Goal: Task Accomplishment & Management: Manage account settings

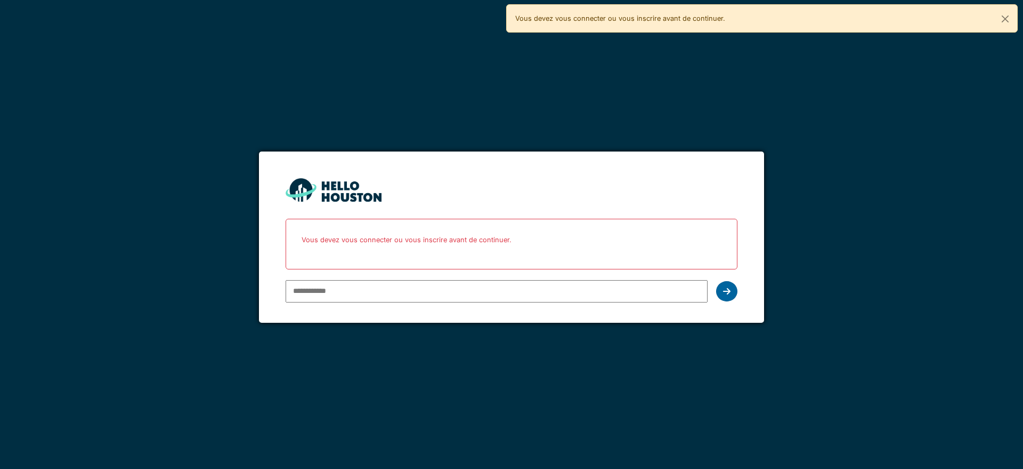
type input "**********"
click at [723, 291] on icon at bounding box center [726, 291] width 7 height 9
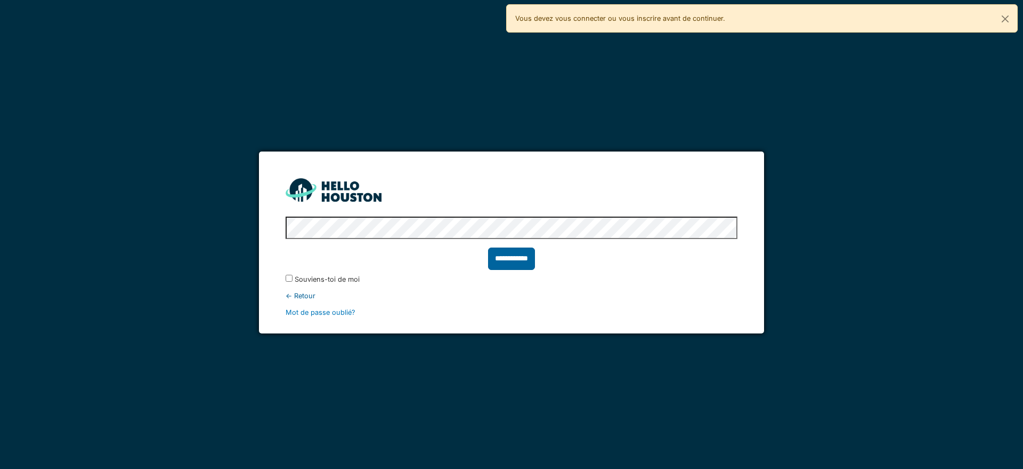
click at [510, 264] on input "**********" at bounding box center [511, 258] width 47 height 22
type input "******"
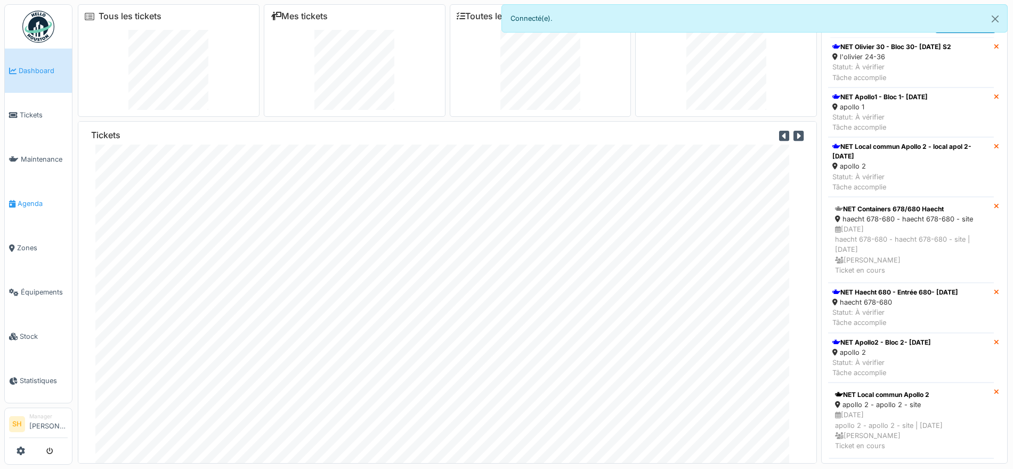
click at [33, 198] on span "Agenda" at bounding box center [43, 203] width 50 height 10
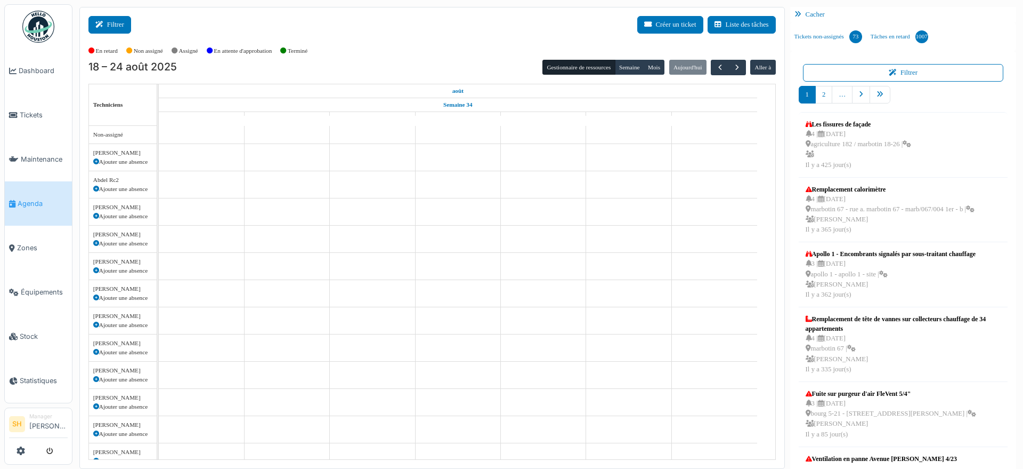
click at [115, 26] on button "Filtrer" at bounding box center [109, 25] width 43 height 18
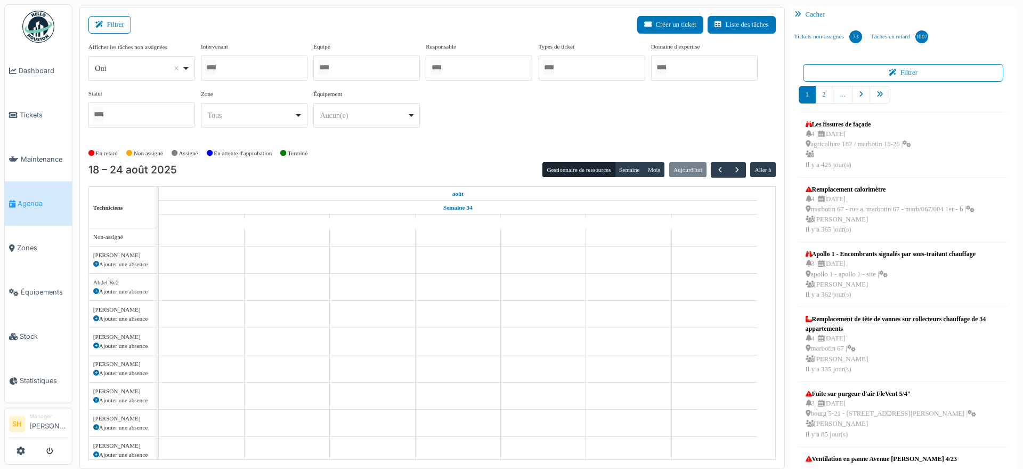
click at [343, 69] on div at bounding box center [366, 67] width 107 height 25
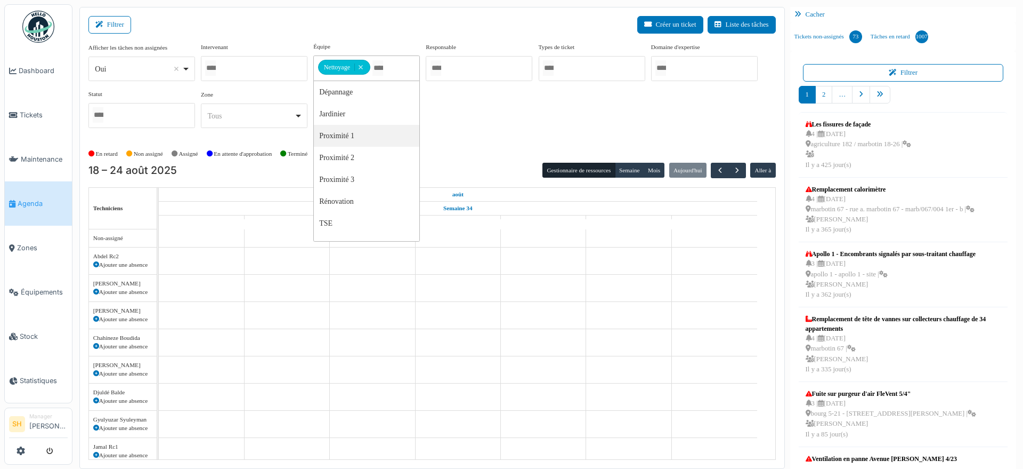
click at [511, 137] on div "Afficher les tâches non assignées *** Oui Remove item Oui Non Intervenant Abdel…" at bounding box center [432, 93] width 688 height 103
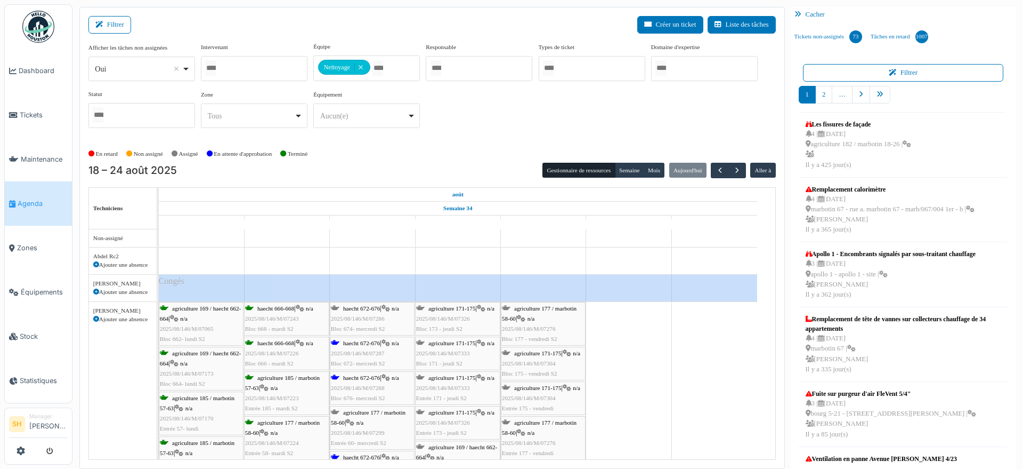
drag, startPoint x: 357, startPoint y: 345, endPoint x: 371, endPoint y: 321, distance: 27.5
click at [357, 345] on span "haecht 672-676" at bounding box center [361, 343] width 37 height 6
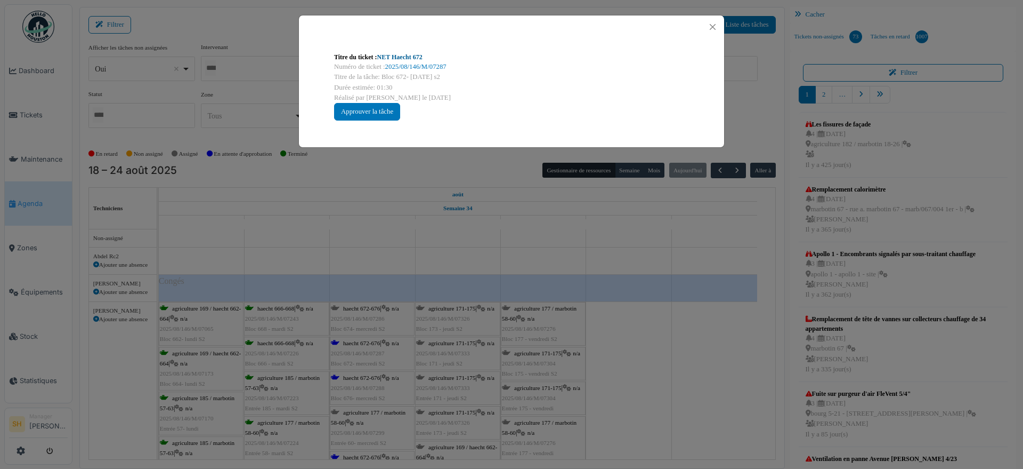
click at [398, 54] on link "NET Haecht 672" at bounding box center [399, 56] width 45 height 7
click at [612, 321] on div "Titre du ticket : NET Haecht 672 Numéro de ticket : 2025/08/146/M/07287 Titre d…" at bounding box center [511, 234] width 1023 height 469
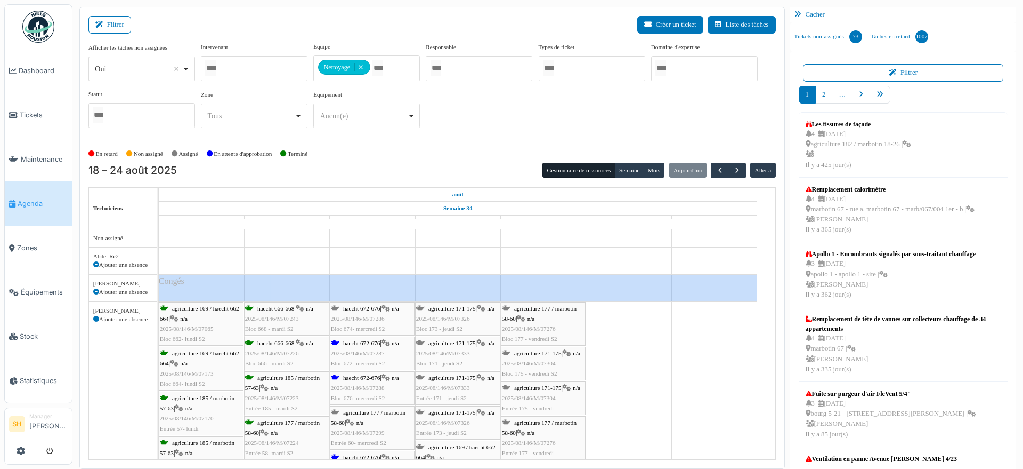
click at [353, 381] on div "haecht 672-676 | n/a 2025/08/146/M/07288 Bloc 676- mercredi S2" at bounding box center [372, 388] width 83 height 31
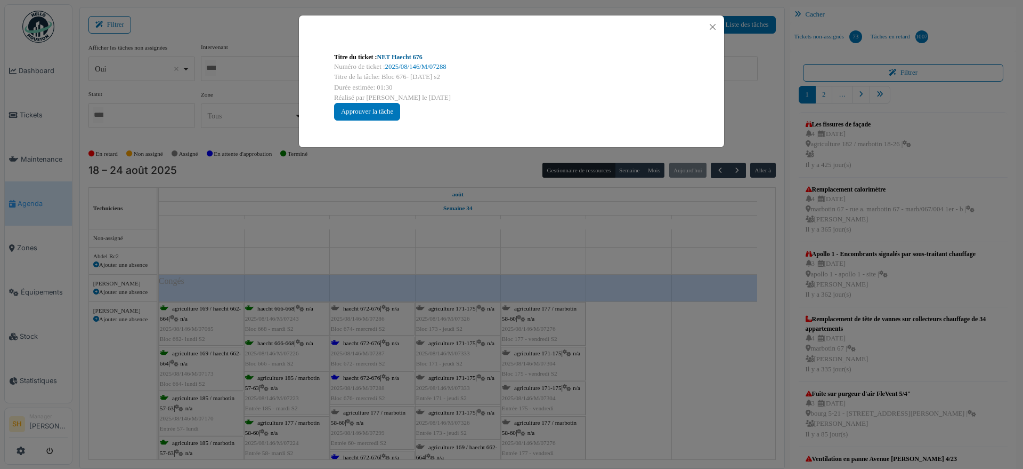
click at [391, 54] on link "NET Haecht 676" at bounding box center [399, 56] width 45 height 7
click at [635, 308] on div "Titre du ticket : NET Haecht 676 Numéro de ticket : 2025/08/146/M/07288 Titre d…" at bounding box center [511, 234] width 1023 height 469
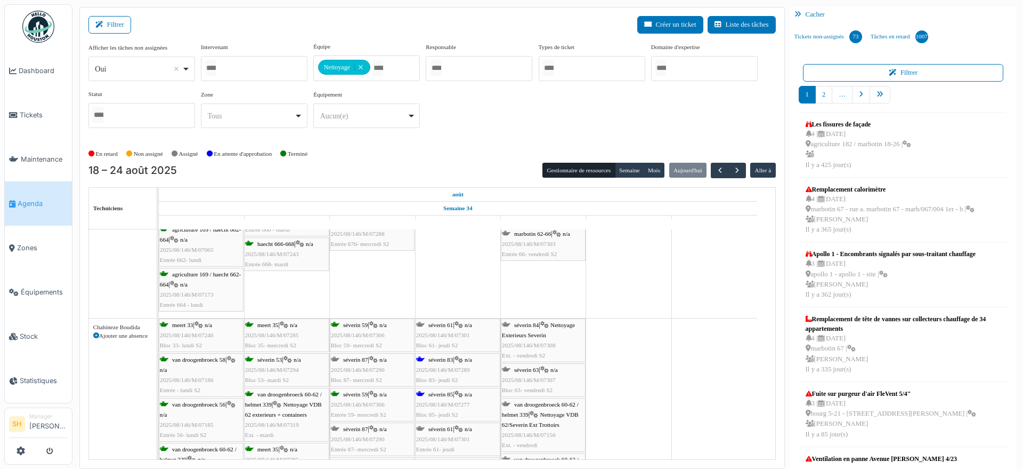
scroll to position [333, 0]
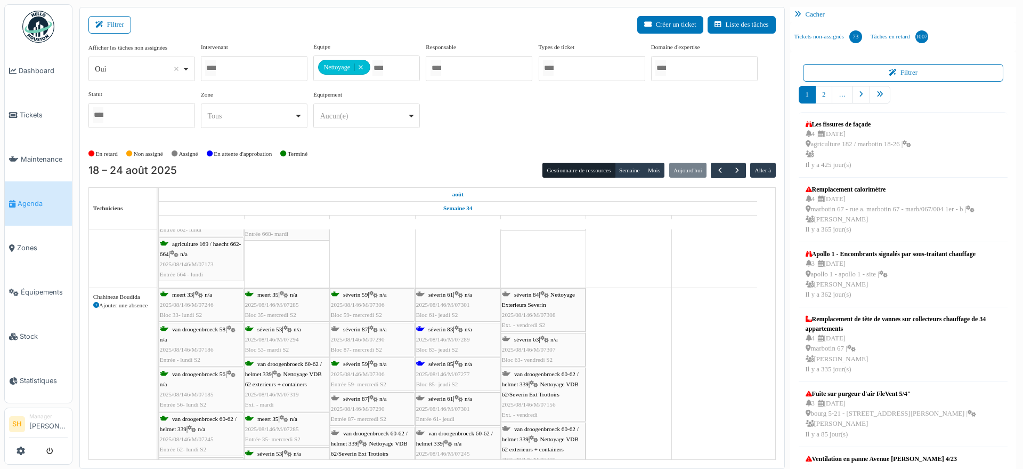
click at [450, 330] on span "séverin 83" at bounding box center [441, 329] width 25 height 6
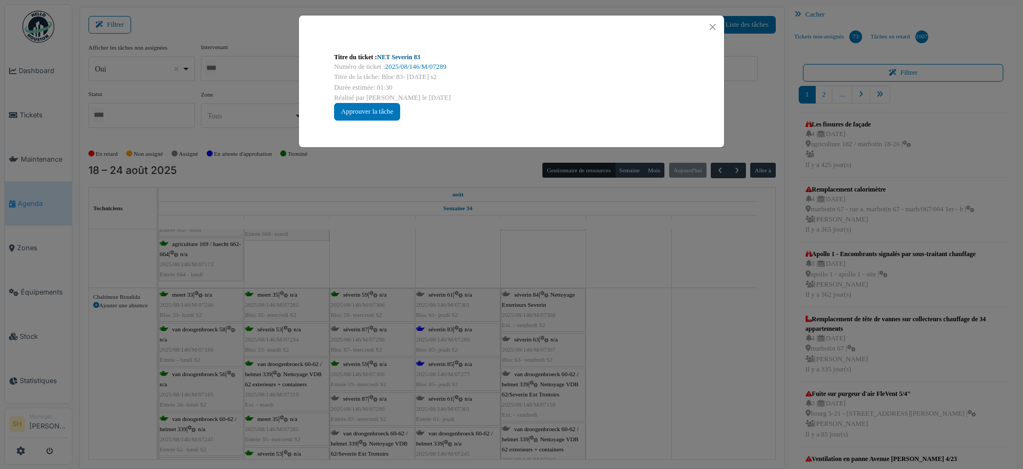
click at [409, 60] on link "NET Severin 83" at bounding box center [398, 56] width 43 height 7
click at [641, 336] on div "Titre du ticket : NET Severin 83 Numéro de ticket : 2025/08/146/M/07289 Titre d…" at bounding box center [511, 234] width 1023 height 469
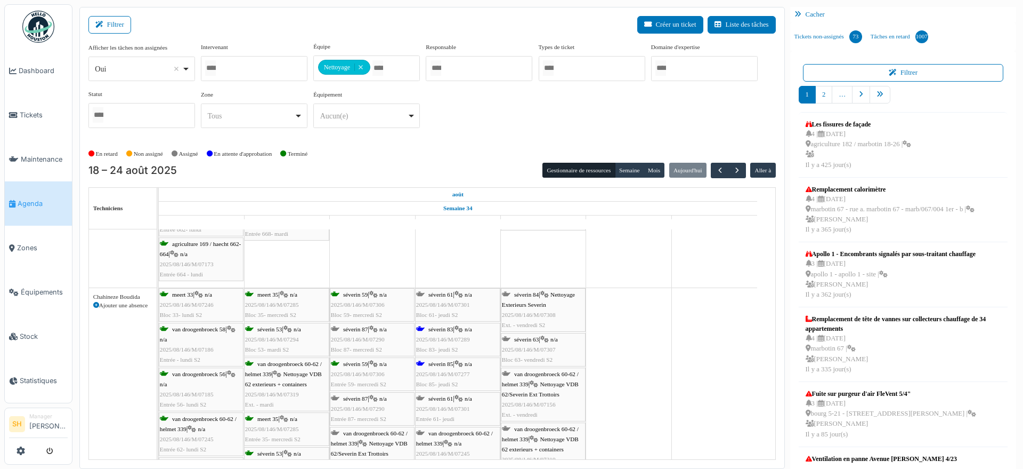
click at [444, 363] on span "séverin 85" at bounding box center [441, 363] width 25 height 6
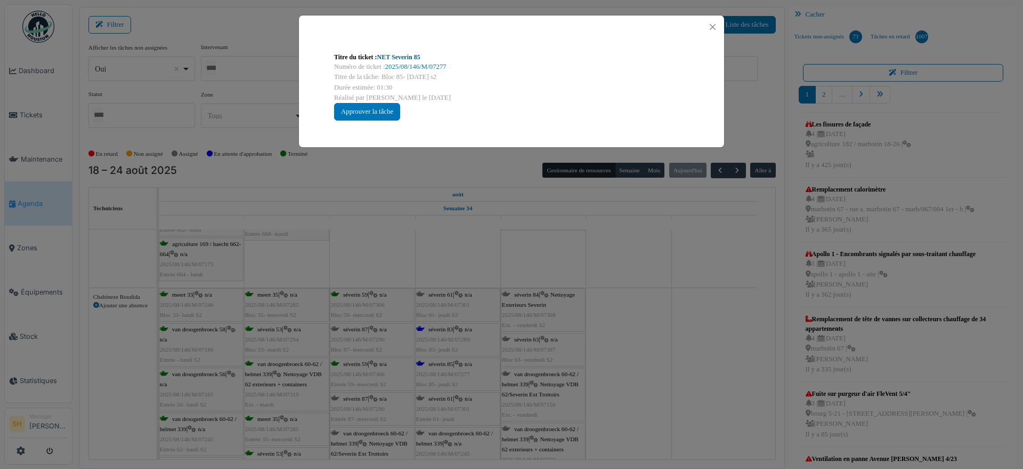
click at [405, 56] on link "NET Severin 85" at bounding box center [398, 56] width 43 height 7
click at [630, 345] on div "Titre du ticket : NET Severin 85 Numéro de ticket : 2025/08/146/M/07277 Titre d…" at bounding box center [511, 234] width 1023 height 469
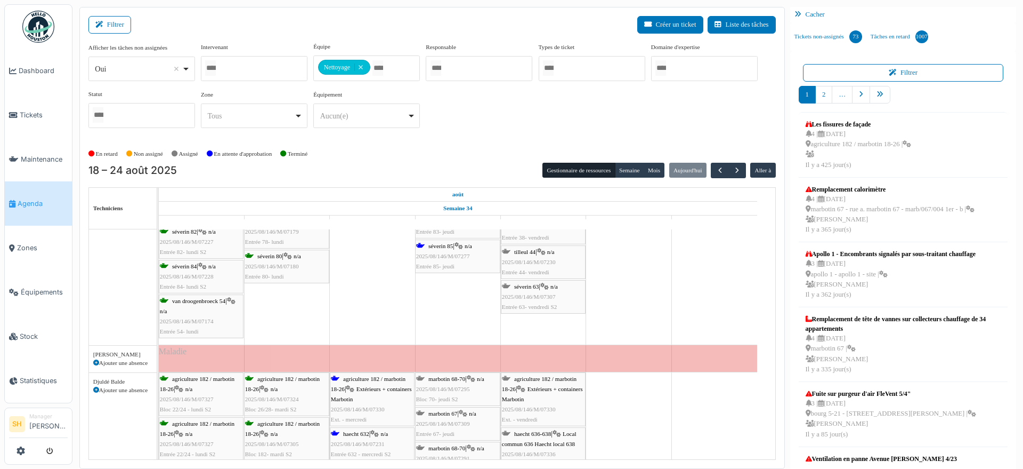
scroll to position [600, 0]
click at [367, 382] on div "agriculture 182 / marbotin 18-26 | Extérieurs + containers Marbotin 2025/08/146…" at bounding box center [372, 399] width 83 height 51
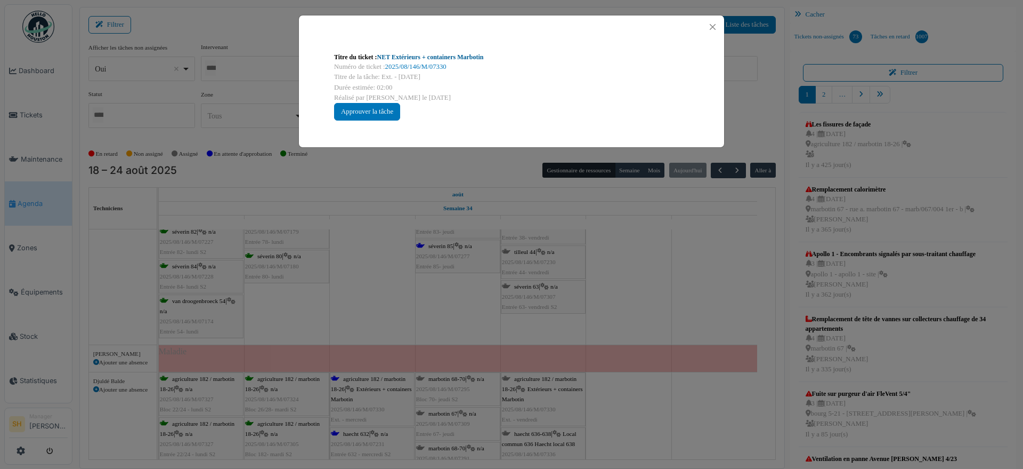
click at [414, 56] on link "NET Extérieurs + containers Marbotin" at bounding box center [430, 56] width 107 height 7
click at [462, 308] on div "Titre du ticket : NET Extérieurs + containers Marbotin Numéro de ticket : 2025/…" at bounding box center [511, 234] width 1023 height 469
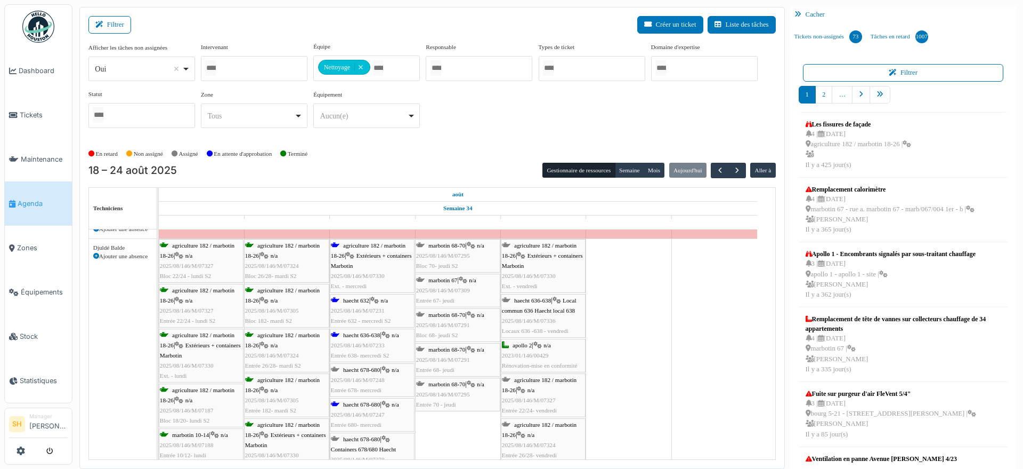
click at [361, 262] on span "Extérieurs + containers Marbotin" at bounding box center [371, 260] width 81 height 17
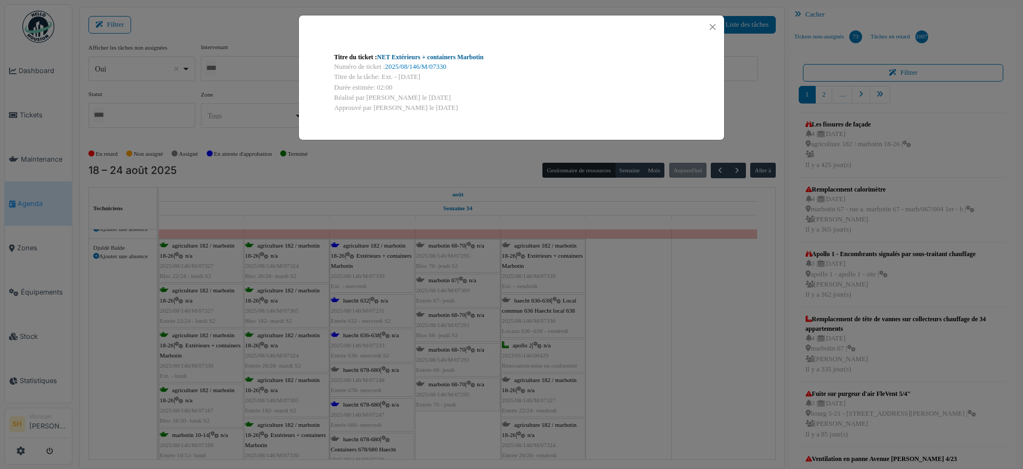
click at [419, 58] on link "NET Extérieurs + containers Marbotin" at bounding box center [430, 56] width 107 height 7
drag, startPoint x: 627, startPoint y: 442, endPoint x: 497, endPoint y: 379, distance: 144.2
click at [626, 439] on div "Titre du ticket : NET Extérieurs + containers Marbotin Numéro de ticket : 2025/…" at bounding box center [511, 234] width 1023 height 469
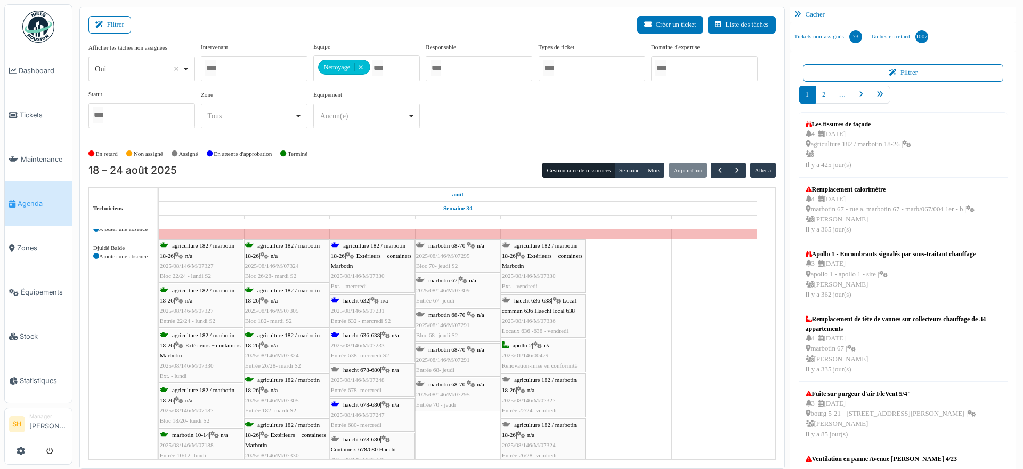
click at [356, 301] on span "haecht 632" at bounding box center [356, 300] width 26 height 6
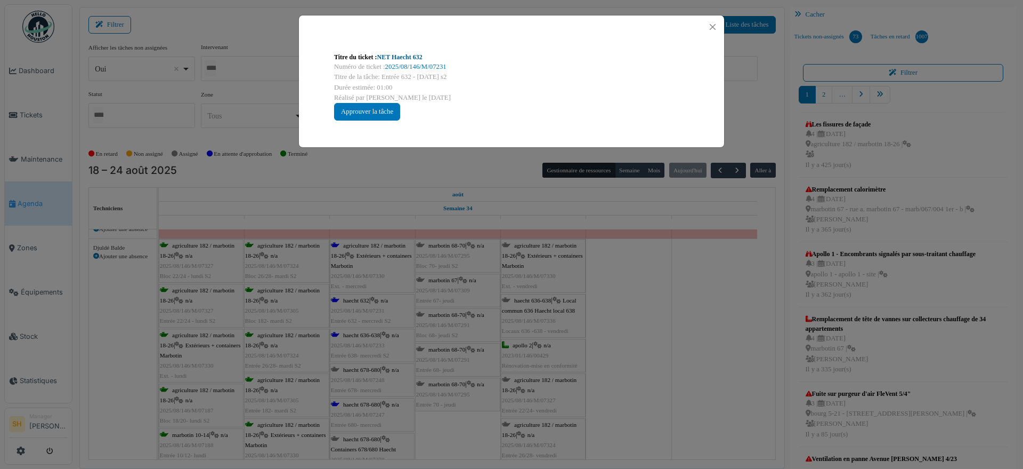
click at [402, 59] on link "NET Haecht 632" at bounding box center [399, 56] width 45 height 7
click at [680, 391] on div "Titre du ticket : NET Haecht 632 Numéro de ticket : 2025/08/146/M/07231 Titre d…" at bounding box center [511, 234] width 1023 height 469
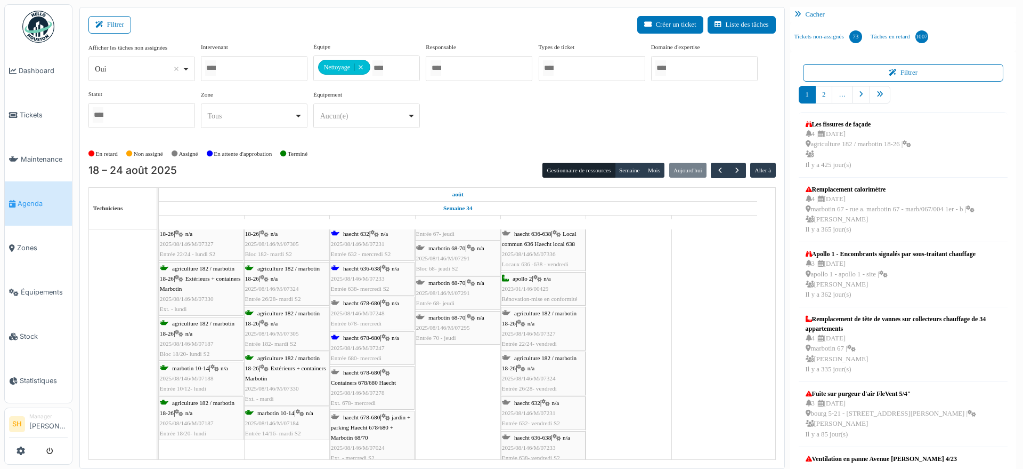
click at [379, 344] on span "2025/08/146/M/07247" at bounding box center [358, 347] width 54 height 6
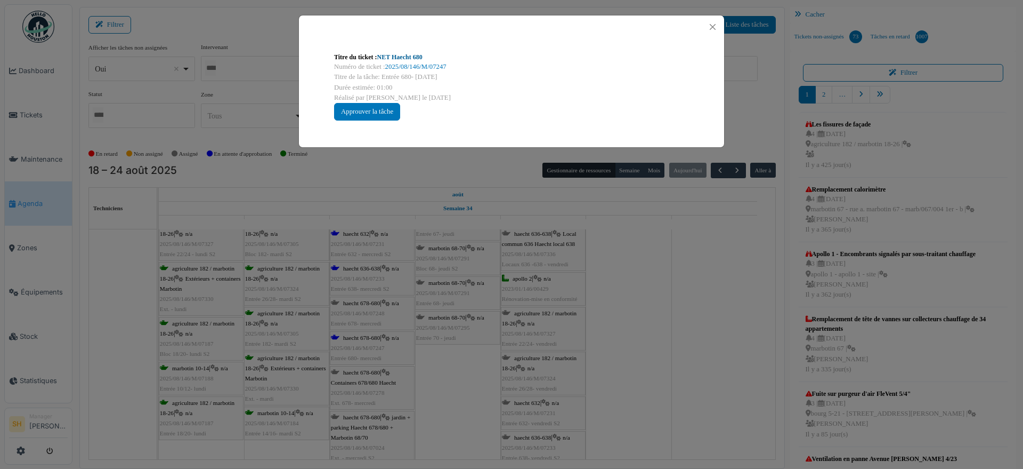
click at [395, 55] on link "NET Haecht 680" at bounding box center [399, 56] width 45 height 7
drag, startPoint x: 620, startPoint y: 348, endPoint x: 492, endPoint y: 364, distance: 128.9
click at [621, 349] on div "Titre du ticket : NET Haecht 680 Numéro de ticket : 2025/08/146/M/07247 Titre d…" at bounding box center [511, 234] width 1023 height 469
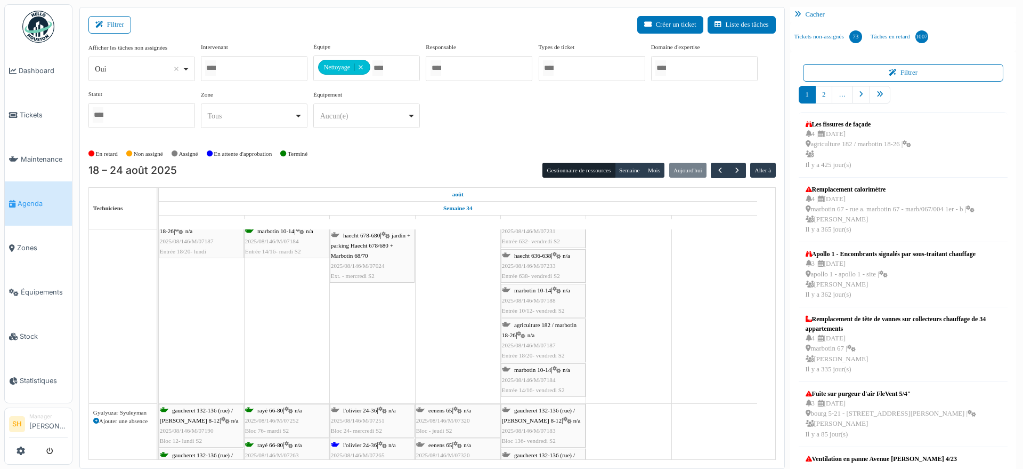
scroll to position [1066, 0]
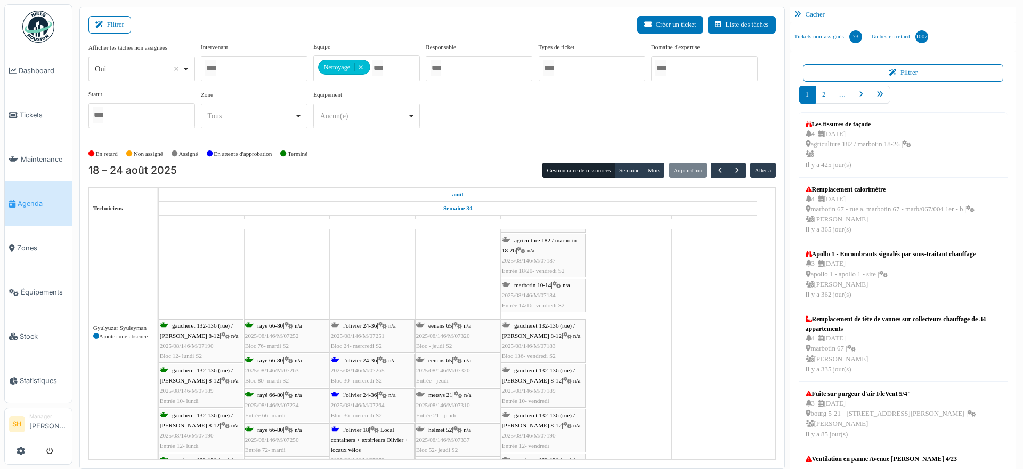
click at [374, 358] on span "l'olivier 24-36" at bounding box center [360, 360] width 34 height 6
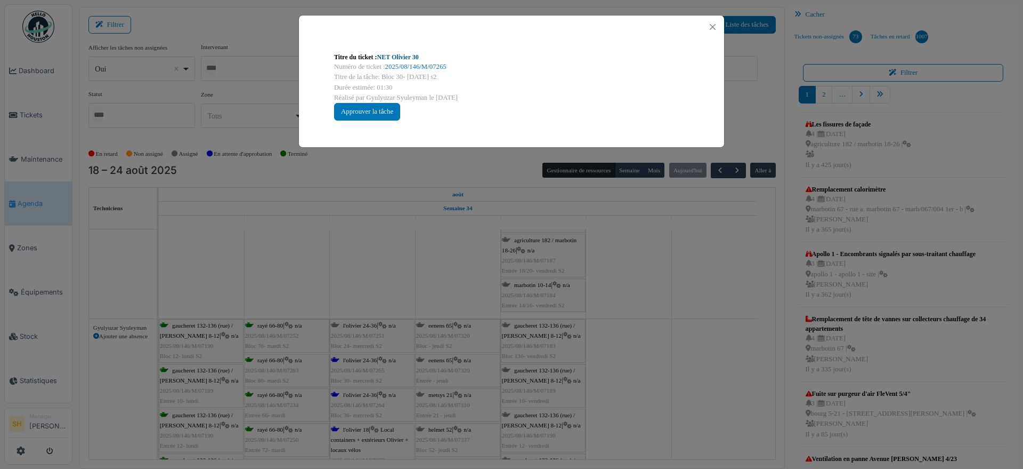
click at [388, 55] on link "NET Olivier 30" at bounding box center [398, 56] width 42 height 7
drag, startPoint x: 782, startPoint y: 403, endPoint x: 564, endPoint y: 403, distance: 218.5
click at [779, 403] on div "Titre du ticket : NET Olivier 30 Numéro de ticket : 2025/08/146/M/07265 Titre d…" at bounding box center [511, 234] width 1023 height 469
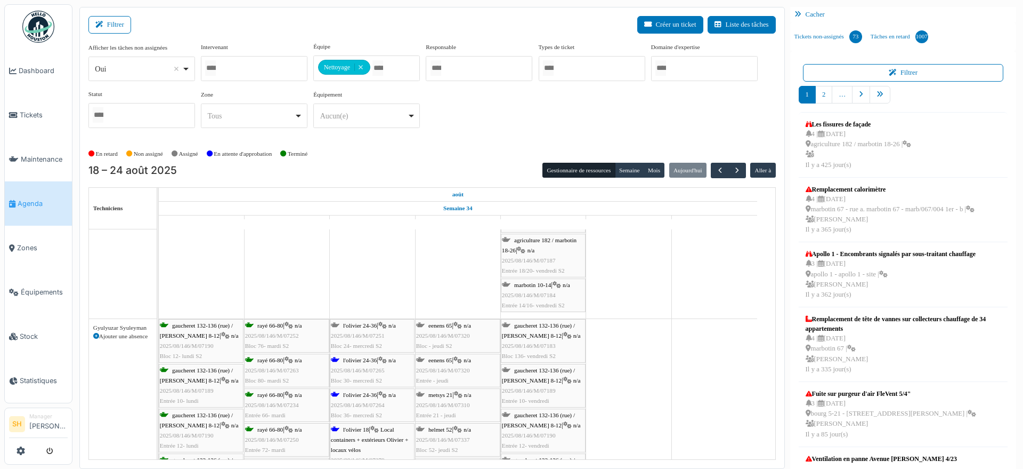
click at [373, 390] on div "l'olivier 24-36 | n/a 2025/08/146/M/07264 Bloc 36- mercredi S2" at bounding box center [372, 405] width 83 height 31
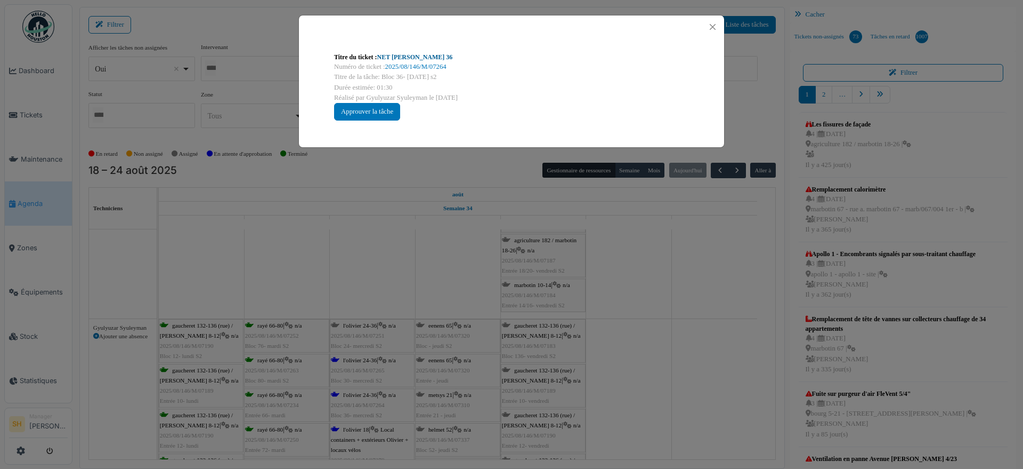
click at [395, 57] on link "NET Olivier 36" at bounding box center [415, 56] width 76 height 7
click at [444, 273] on div "Titre du ticket : NET Olivier 36 Numéro de ticket : 2025/08/146/M/07264 Titre d…" at bounding box center [511, 234] width 1023 height 469
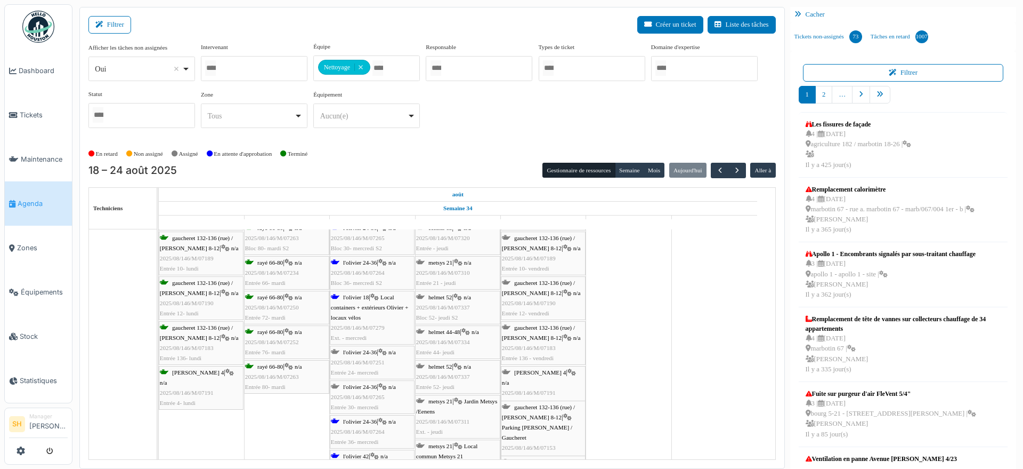
scroll to position [1199, 0]
click at [381, 427] on span "2025/08/146/M/07264" at bounding box center [358, 430] width 54 height 6
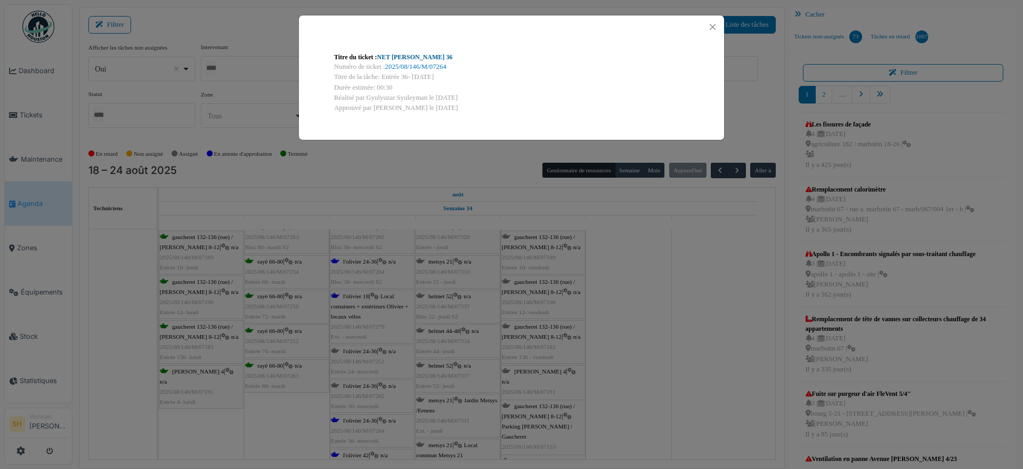
click at [405, 58] on link "NET Olivier 36" at bounding box center [415, 56] width 76 height 7
click at [580, 276] on div "Titre du ticket : NET Olivier 36 Numéro de ticket : 2025/08/146/M/07264 Titre d…" at bounding box center [511, 234] width 1023 height 469
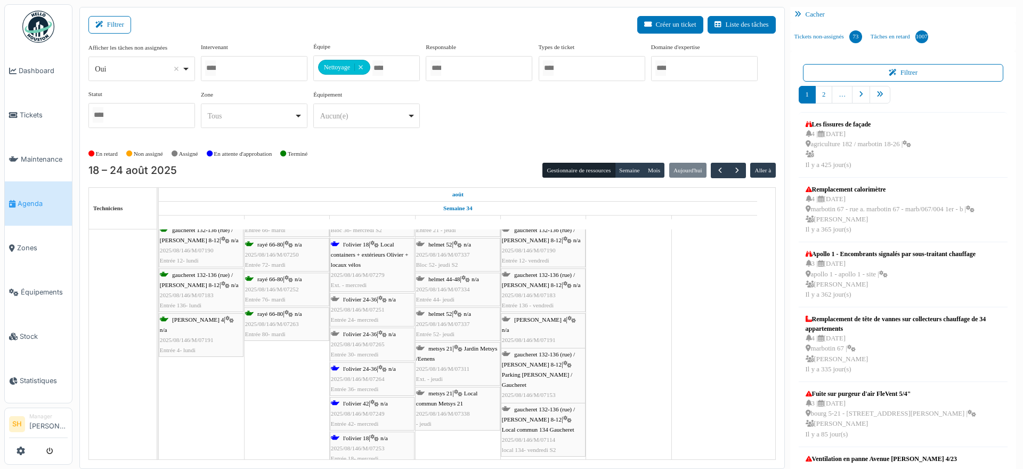
scroll to position [1266, 0]
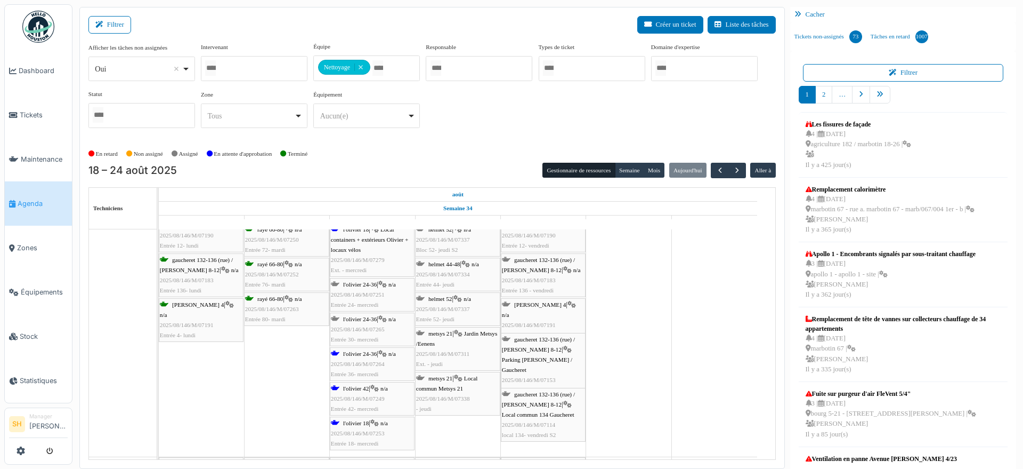
click at [358, 391] on div "l'olivier 42 | n/a 2025/08/146/M/07249 Entrée 42- mercredi" at bounding box center [372, 398] width 83 height 31
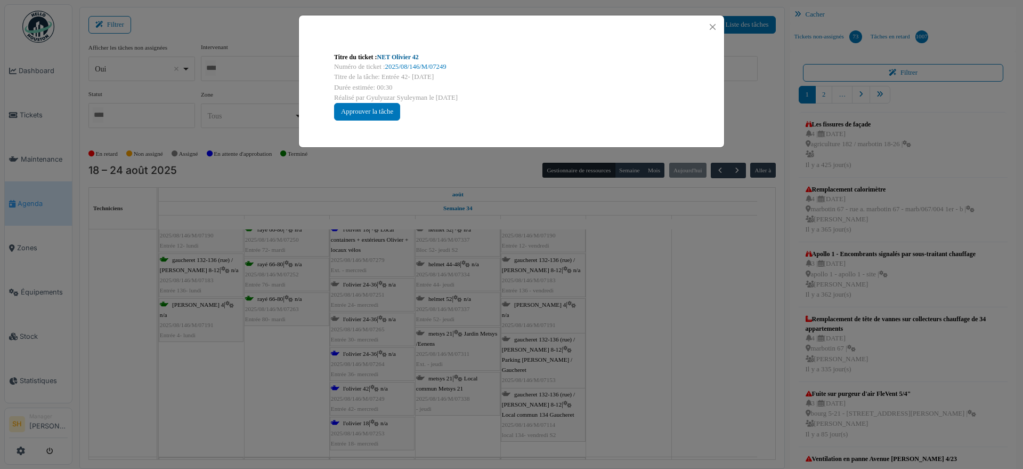
click at [379, 55] on link "NET Olivier 42" at bounding box center [398, 56] width 42 height 7
drag, startPoint x: 723, startPoint y: 314, endPoint x: 435, endPoint y: 354, distance: 290.1
click at [701, 315] on div "Titre du ticket : NET Olivier 42 Numéro de ticket : 2025/08/146/M/07249 Titre d…" at bounding box center [511, 234] width 1023 height 469
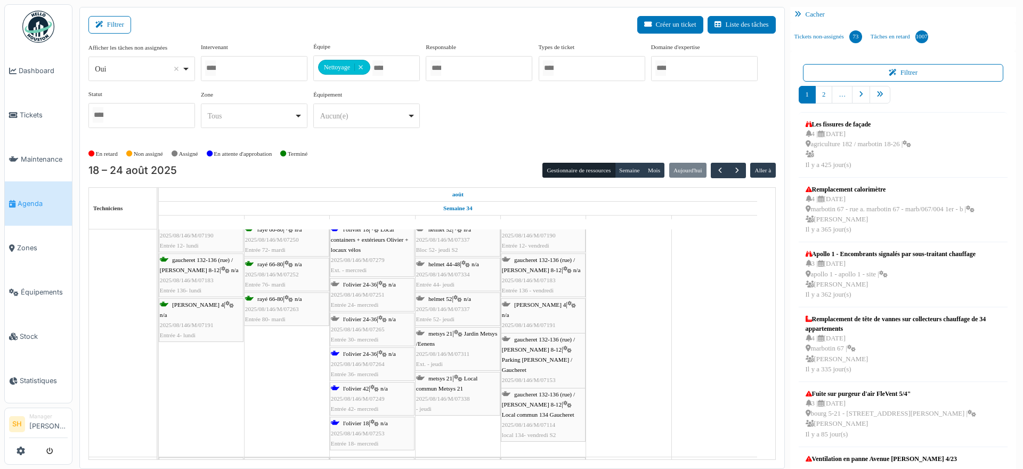
scroll to position [1332, 0]
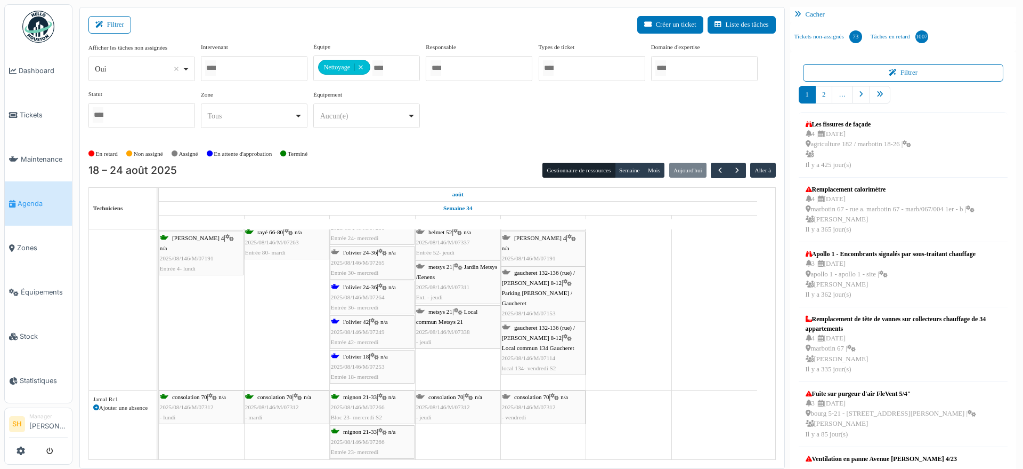
click at [364, 353] on span "l'olivier 18" at bounding box center [356, 356] width 26 height 6
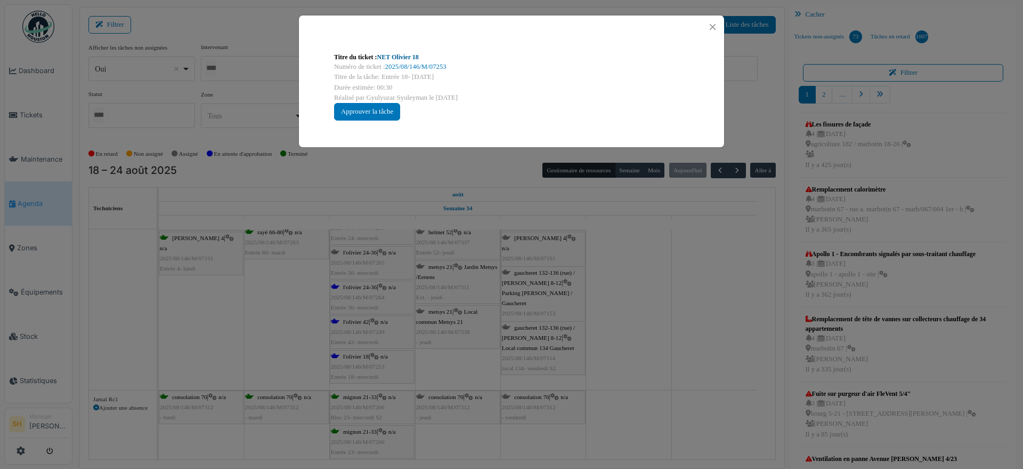
click at [393, 58] on link "NET Olivier 18" at bounding box center [398, 56] width 42 height 7
click at [653, 348] on div "Titre du ticket : NET Olivier 18 Numéro de ticket : 2025/08/146/M/07253 Titre d…" at bounding box center [511, 234] width 1023 height 469
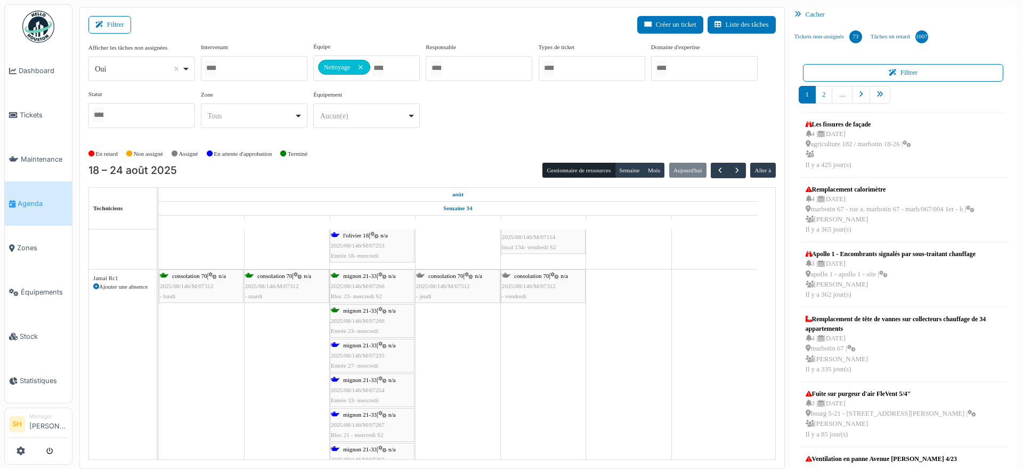
scroll to position [1466, 0]
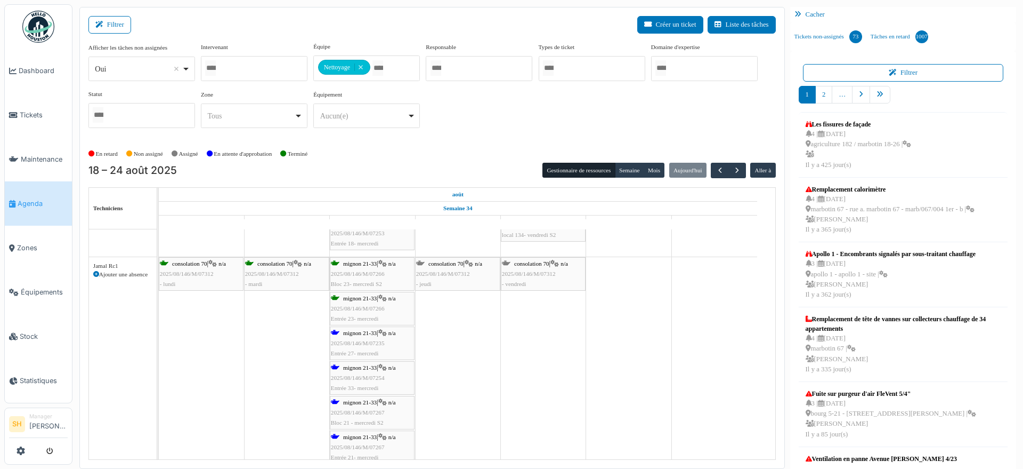
click at [364, 333] on span "mignon 21-33" at bounding box center [360, 332] width 34 height 6
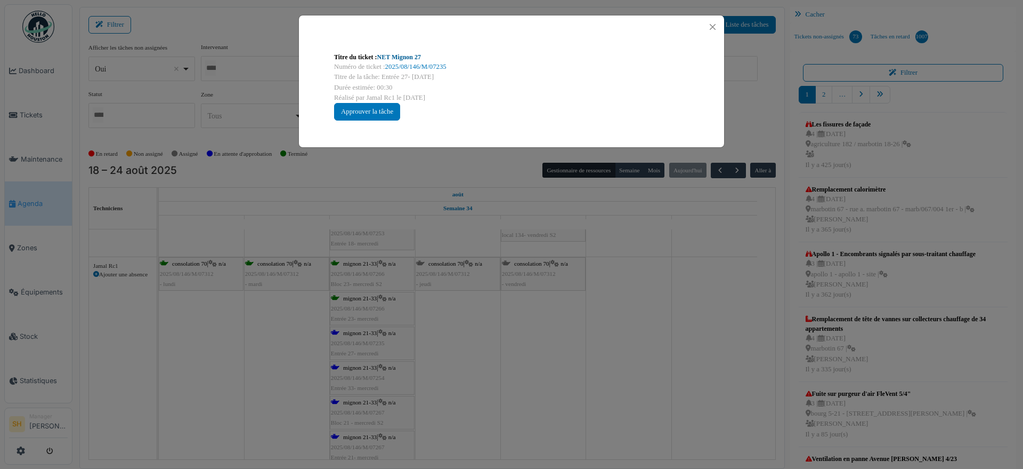
click at [410, 53] on link "NET Mignon 27" at bounding box center [399, 56] width 44 height 7
drag, startPoint x: 498, startPoint y: 393, endPoint x: 394, endPoint y: 352, distance: 111.7
click at [498, 394] on div "Titre du ticket : NET Mignon 27 Numéro de ticket : 2025/08/146/M/07235 Titre de…" at bounding box center [511, 234] width 1023 height 469
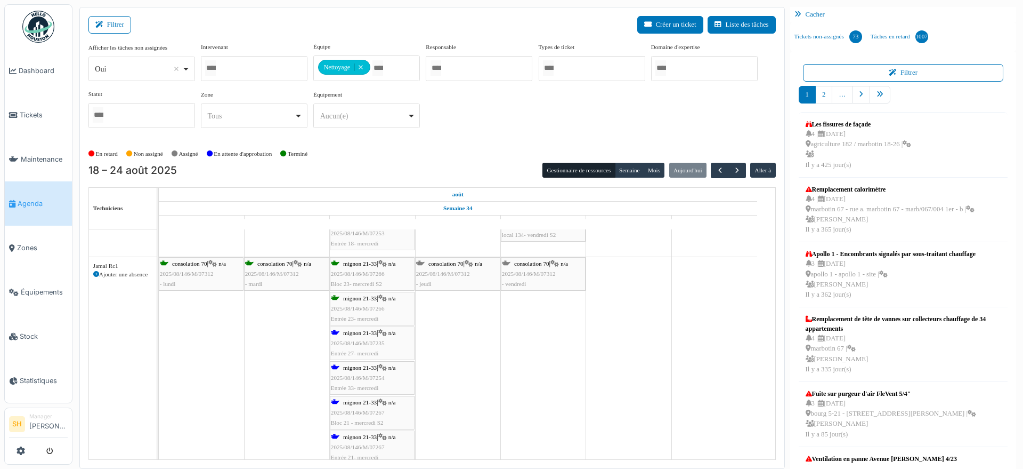
scroll to position [1532, 0]
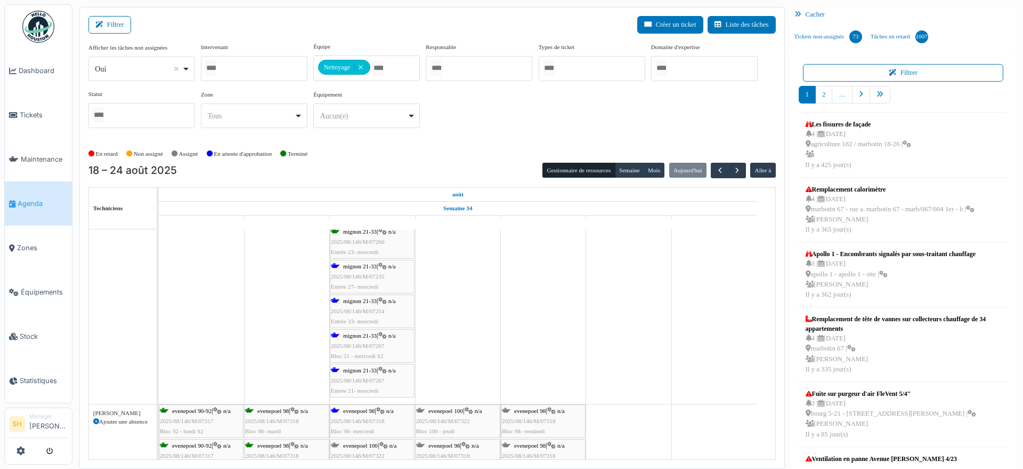
click at [374, 308] on span "2025/08/146/M/07254" at bounding box center [358, 311] width 54 height 6
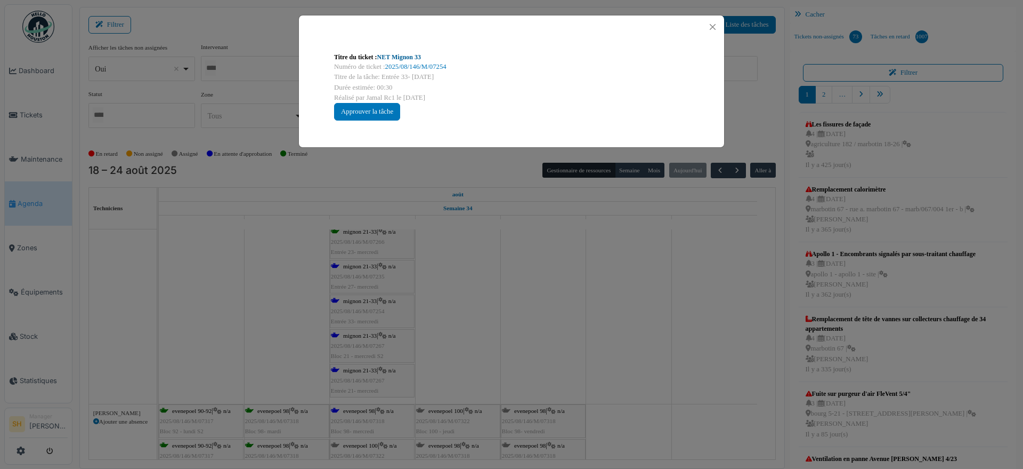
click at [398, 58] on link "NET Mignon 33" at bounding box center [399, 56] width 44 height 7
drag, startPoint x: 563, startPoint y: 286, endPoint x: 483, endPoint y: 289, distance: 80.0
click at [563, 287] on div "Titre du ticket : NET Mignon 33 Numéro de ticket : 2025/08/146/M/07254 Titre de…" at bounding box center [511, 234] width 1023 height 469
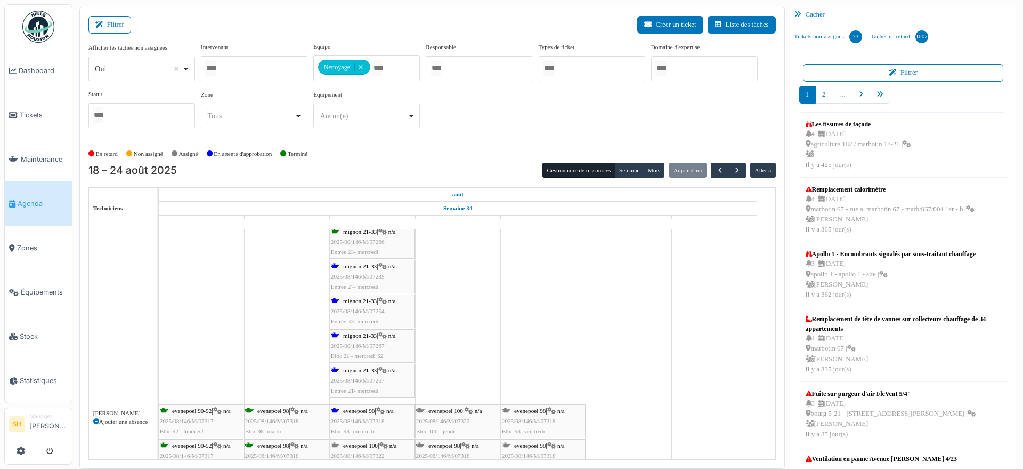
click at [360, 335] on span "mignon 21-33" at bounding box center [360, 335] width 34 height 6
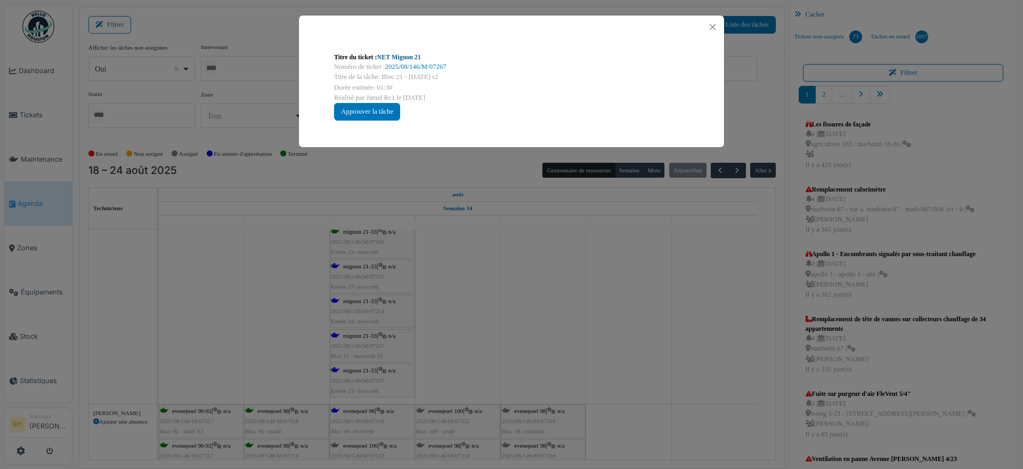
click at [397, 55] on link "NET Mignon 21" at bounding box center [399, 56] width 44 height 7
click at [422, 312] on div "Titre du ticket : NET Mignon 21 Numéro de ticket : 2025/08/146/M/07267 Titre de…" at bounding box center [511, 234] width 1023 height 469
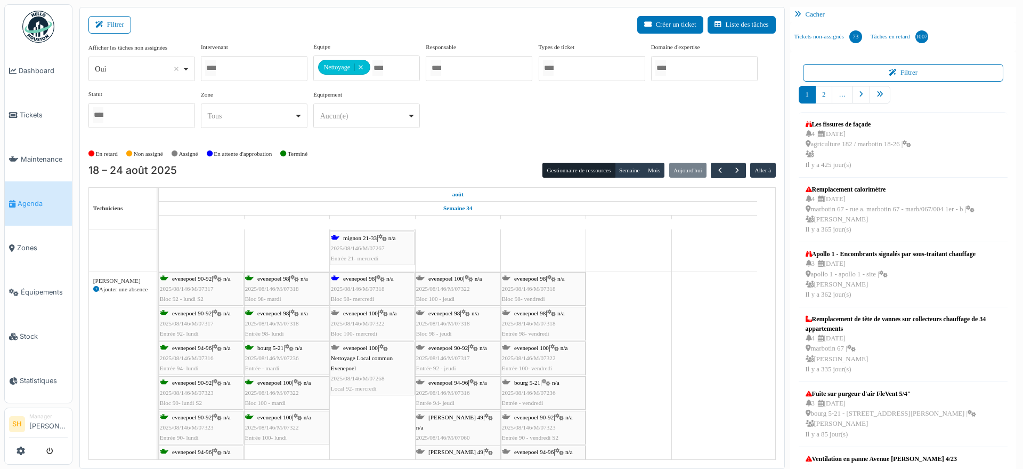
scroll to position [1666, 0]
click at [358, 284] on span "2025/08/146/M/07318" at bounding box center [358, 287] width 54 height 6
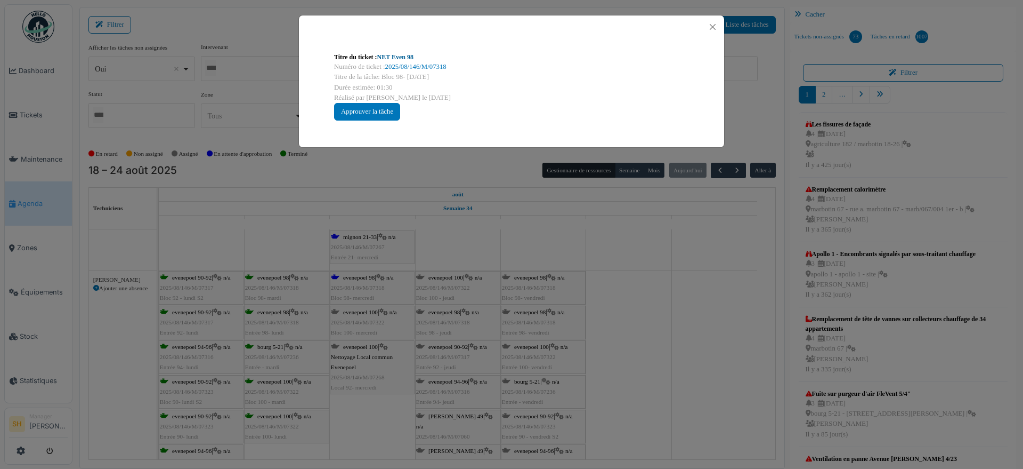
click at [408, 58] on link "NET Even 98" at bounding box center [395, 56] width 36 height 7
drag, startPoint x: 704, startPoint y: 375, endPoint x: 695, endPoint y: 375, distance: 8.5
click at [701, 375] on div "Titre du ticket : NET Even 98 Numéro de ticket : 2025/08/146/M/07318 Titre de l…" at bounding box center [511, 234] width 1023 height 469
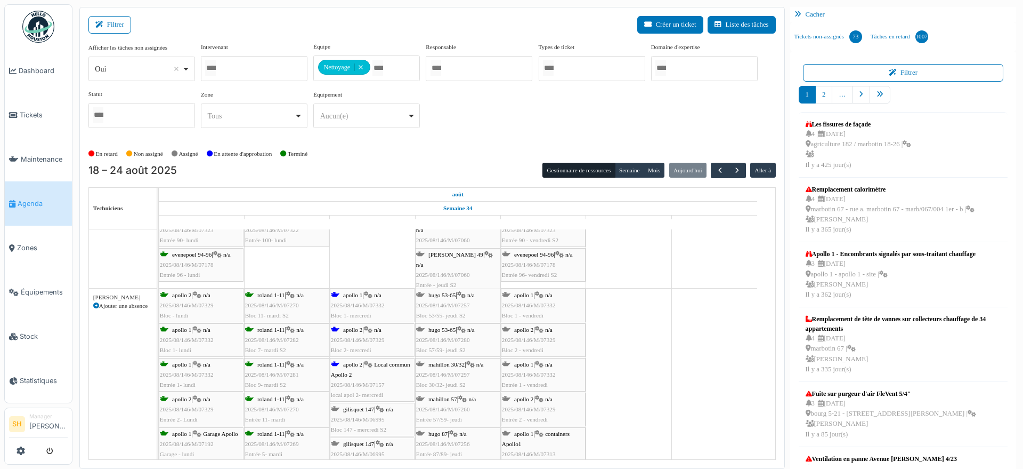
scroll to position [1865, 0]
click at [360, 290] on span "apollo 1" at bounding box center [352, 291] width 19 height 6
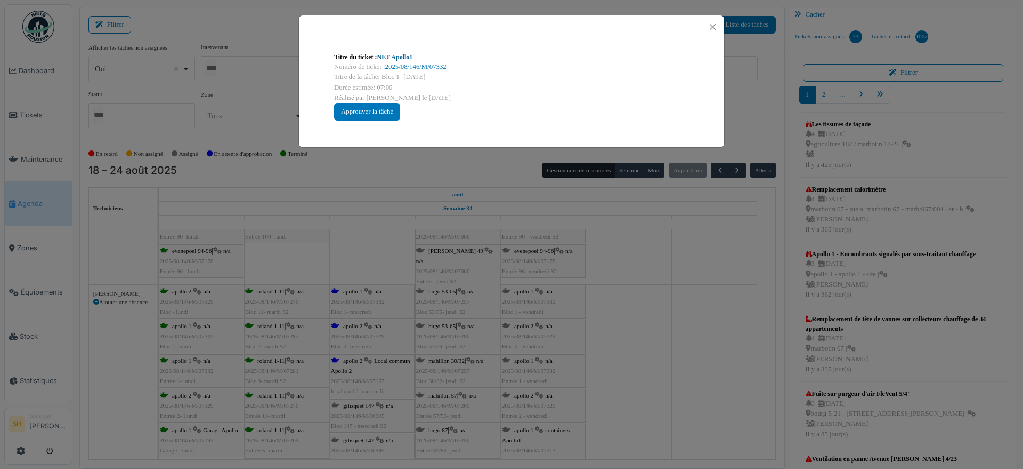
drag, startPoint x: 381, startPoint y: 51, endPoint x: 386, endPoint y: 60, distance: 10.1
click at [381, 51] on div "Titre du ticket : NET Apollo1 Numéro de ticket : 2025/08/146/M/07332 Titre de l…" at bounding box center [512, 86] width 372 height 85
click at [391, 57] on link "NET Apollo1" at bounding box center [395, 56] width 36 height 7
click at [609, 345] on div "Titre du ticket : NET Apollo1 Numéro de ticket : 2025/08/146/M/07332 Titre de l…" at bounding box center [511, 234] width 1023 height 469
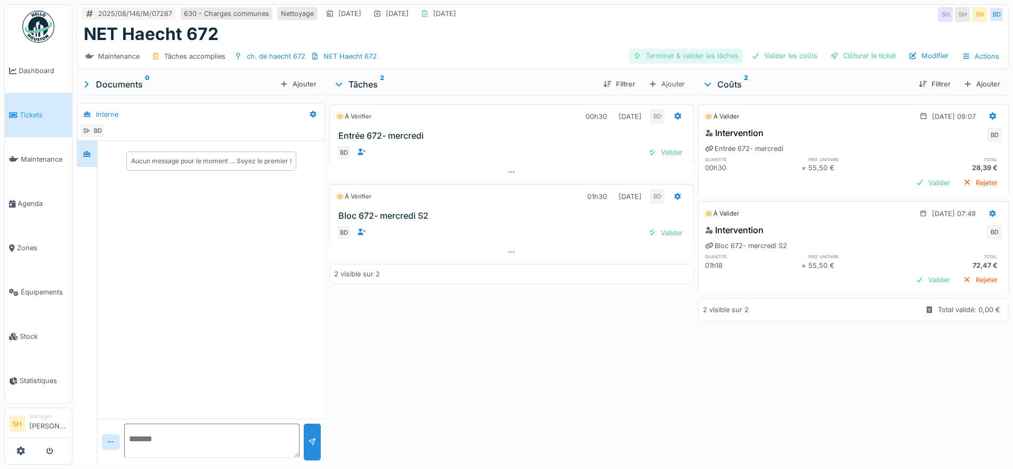
click at [692, 55] on div "Terminer & valider les tâches" at bounding box center [686, 56] width 114 height 14
click at [766, 56] on div "Valider les coûts" at bounding box center [784, 56] width 75 height 14
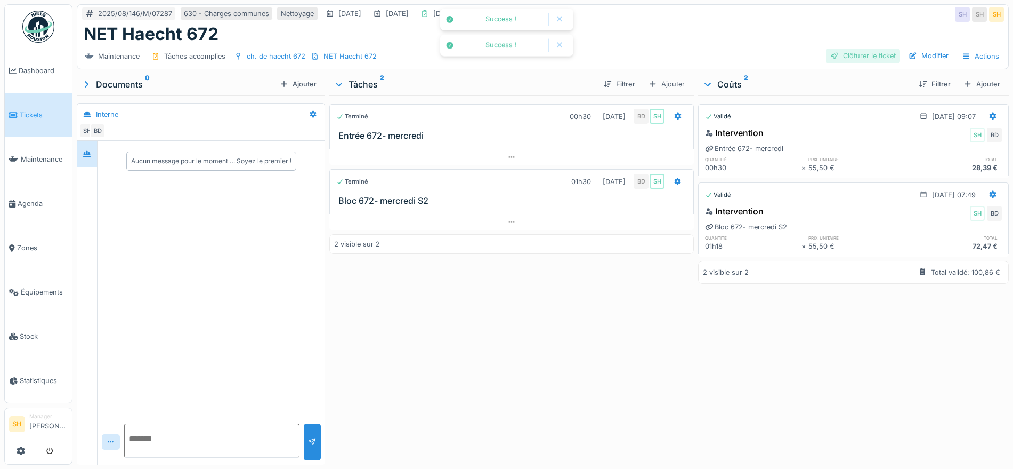
click at [830, 54] on div at bounding box center [834, 56] width 9 height 10
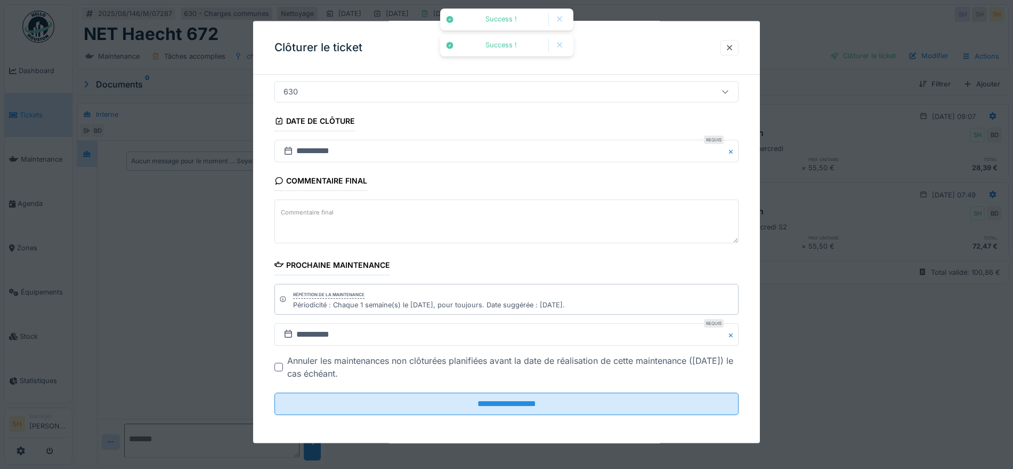
scroll to position [91, 0]
drag, startPoint x: 492, startPoint y: 400, endPoint x: 481, endPoint y: 343, distance: 58.0
click at [491, 400] on input "**********" at bounding box center [506, 402] width 464 height 22
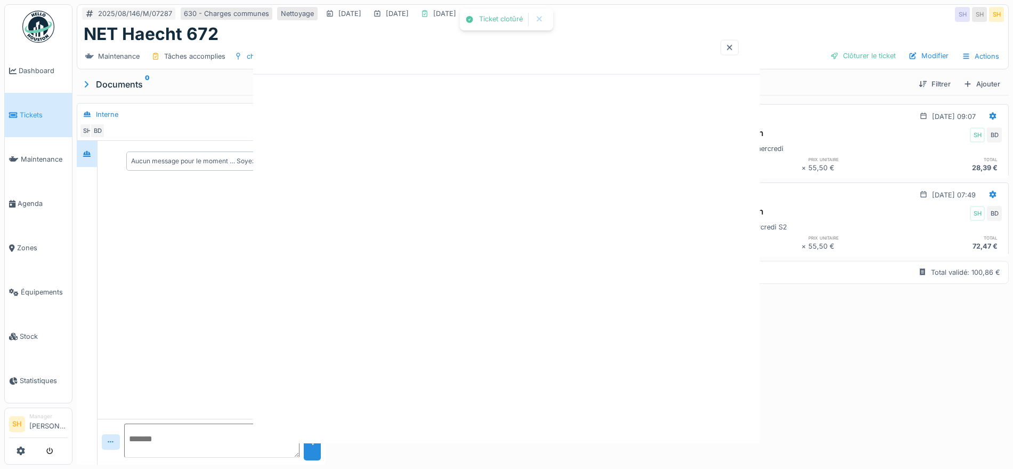
scroll to position [0, 0]
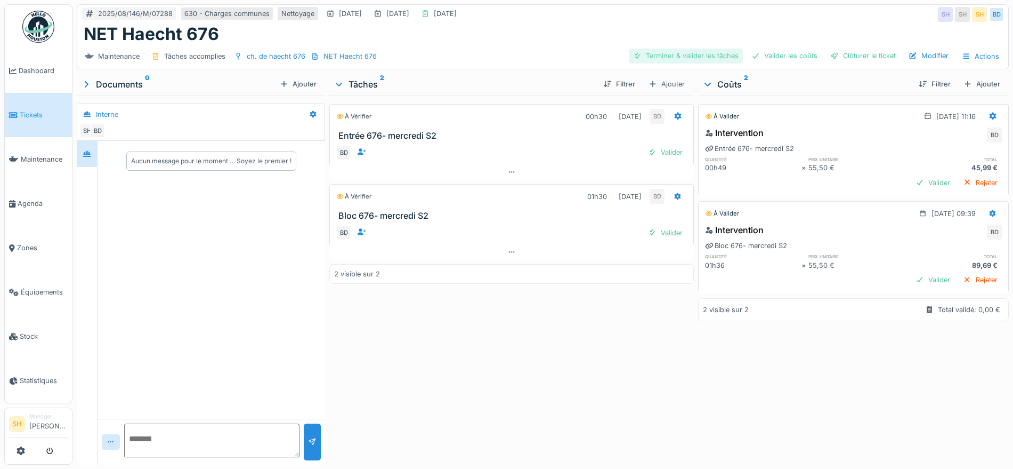
click at [680, 52] on div "Terminer & valider les tâches" at bounding box center [686, 56] width 114 height 14
click at [799, 54] on div "Valider les coûts" at bounding box center [784, 56] width 75 height 14
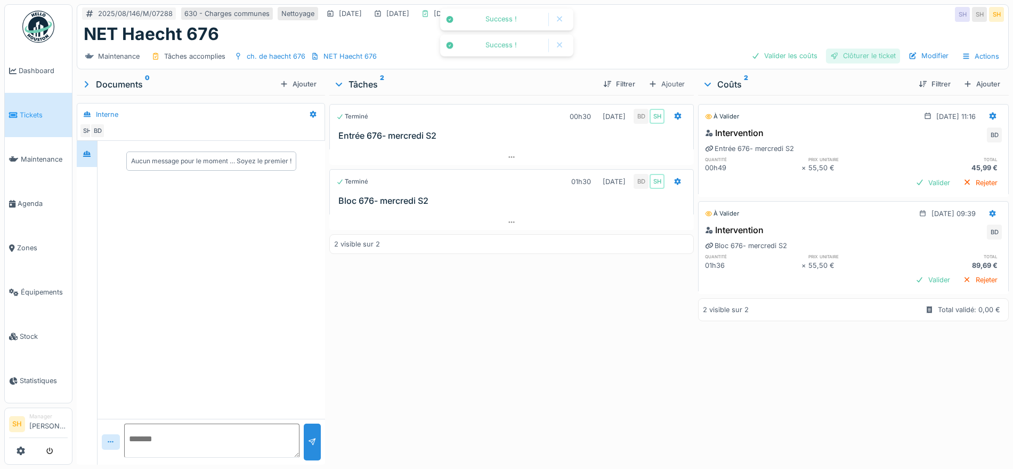
click at [863, 54] on div "Clôturer le ticket" at bounding box center [863, 56] width 74 height 14
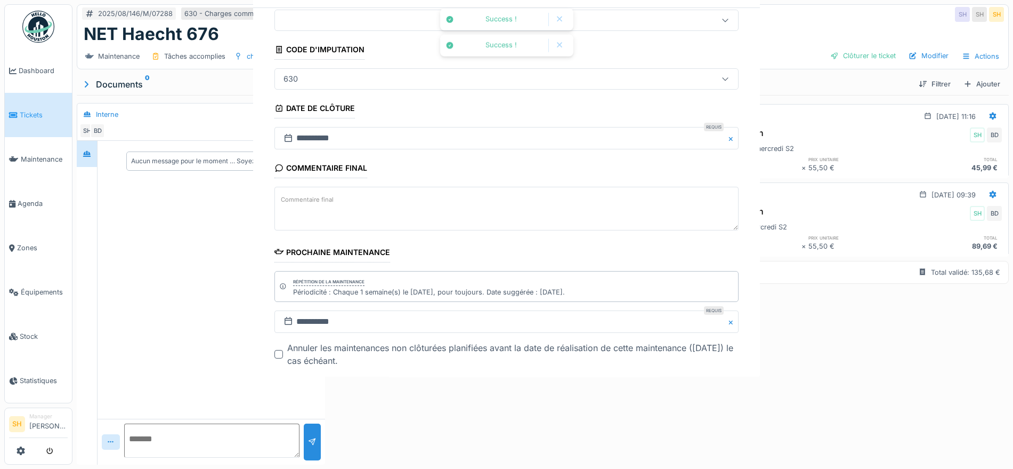
scroll to position [91, 0]
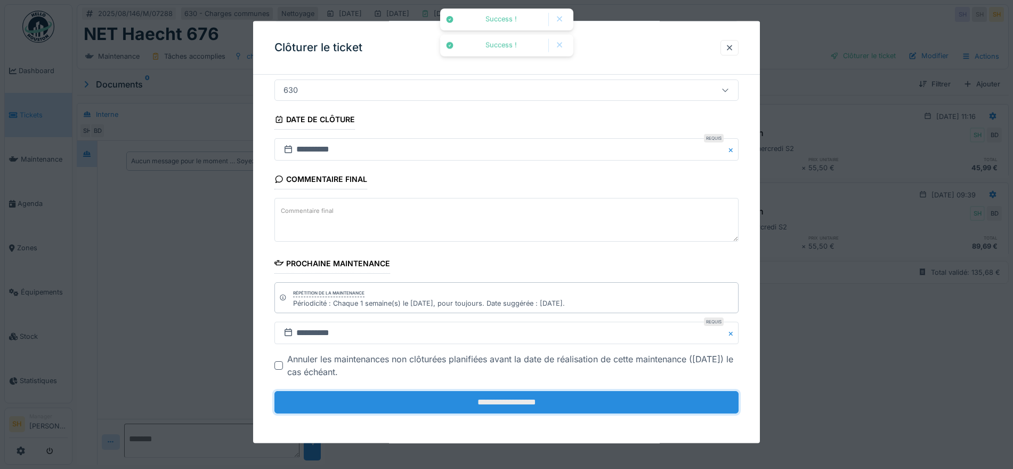
click at [547, 400] on input "**********" at bounding box center [506, 402] width 464 height 22
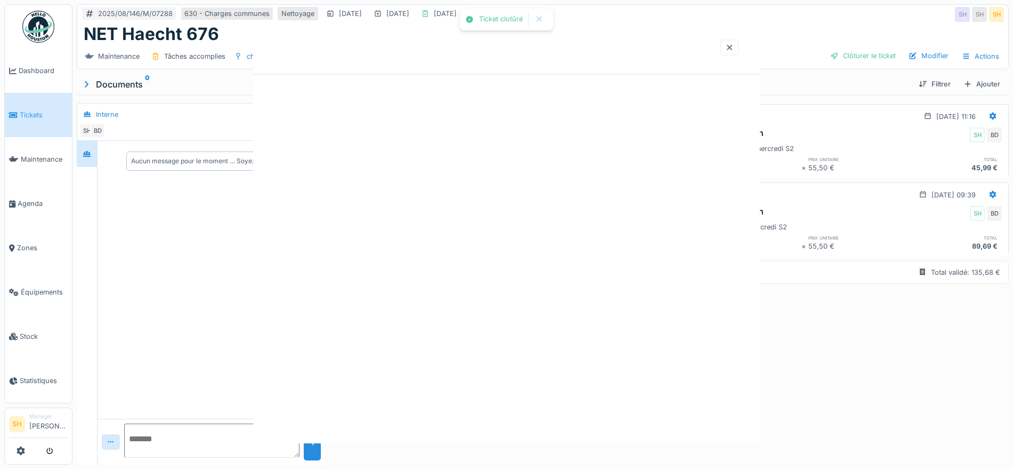
scroll to position [0, 0]
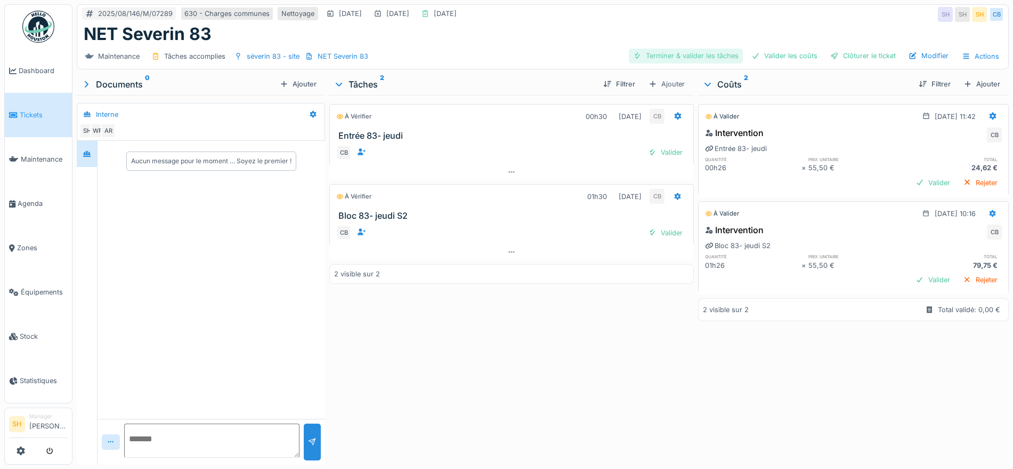
click at [681, 54] on div "Terminer & valider les tâches" at bounding box center [686, 56] width 114 height 14
drag, startPoint x: 782, startPoint y: 55, endPoint x: 845, endPoint y: 58, distance: 63.0
click at [784, 55] on div "Valider les coûts" at bounding box center [784, 56] width 75 height 14
click at [847, 58] on div "Clôturer le ticket" at bounding box center [863, 56] width 74 height 14
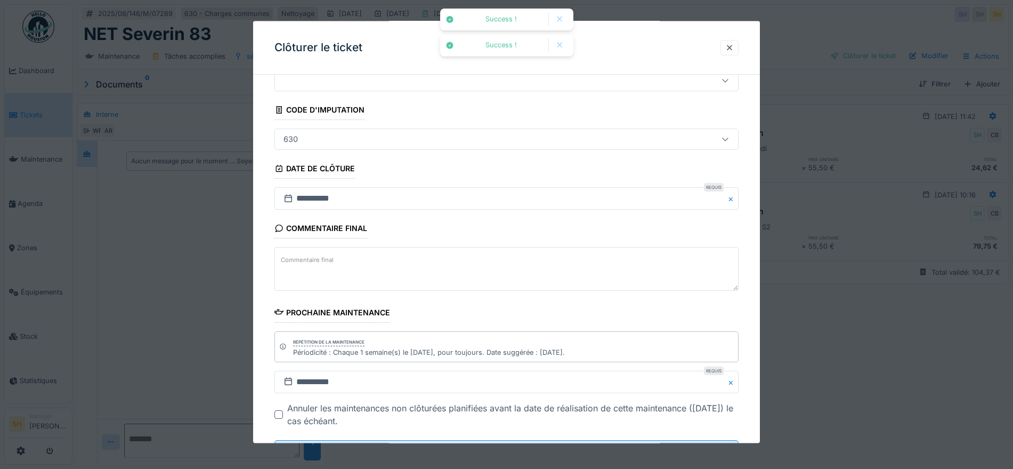
scroll to position [91, 0]
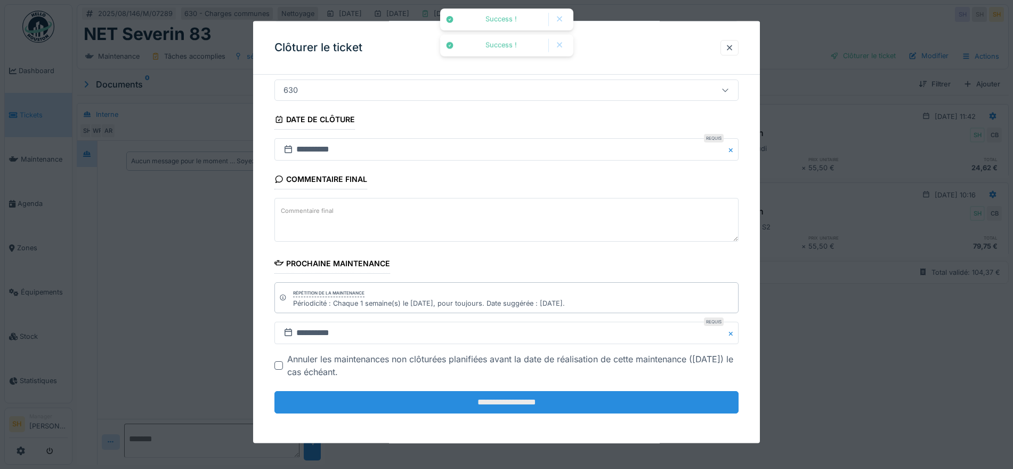
click at [585, 407] on input "**********" at bounding box center [506, 402] width 464 height 22
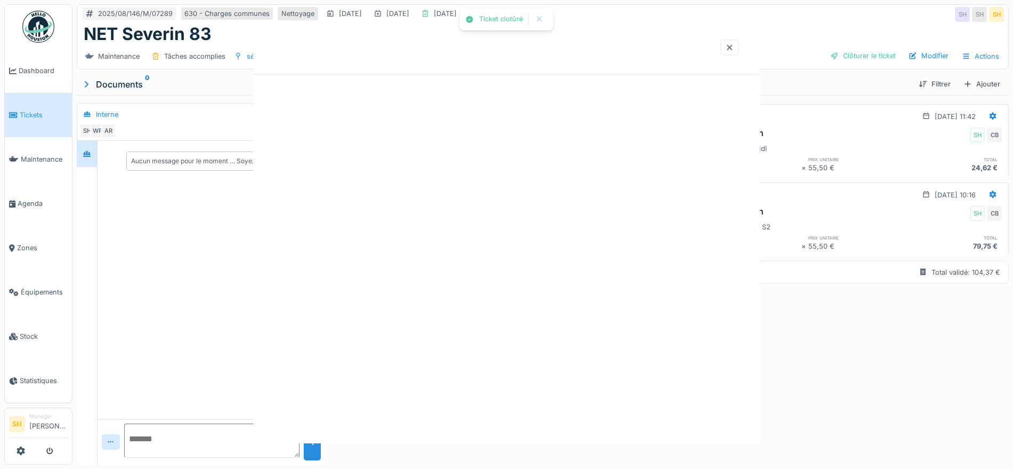
scroll to position [0, 0]
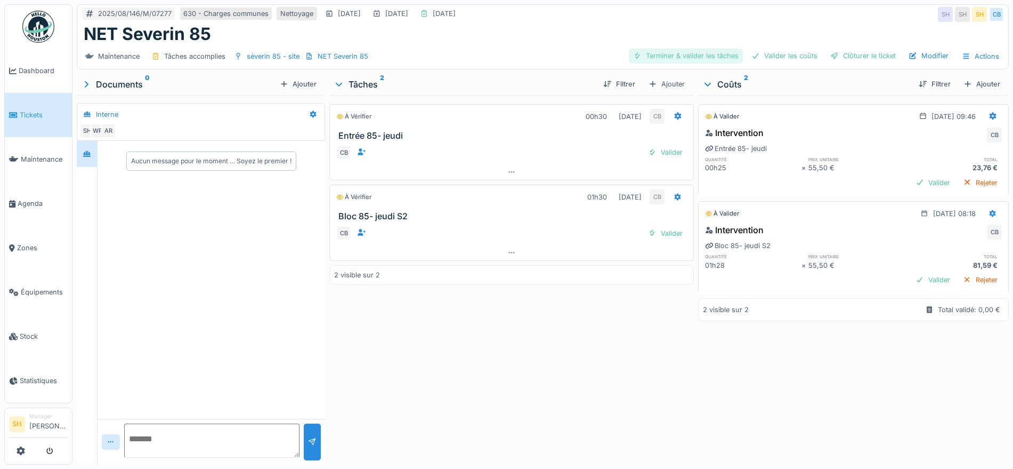
click at [705, 52] on div "Terminer & valider les tâches" at bounding box center [686, 56] width 114 height 14
click at [791, 52] on div "Valider les coûts" at bounding box center [784, 56] width 75 height 14
click at [849, 54] on div "Clôturer le ticket" at bounding box center [863, 56] width 74 height 14
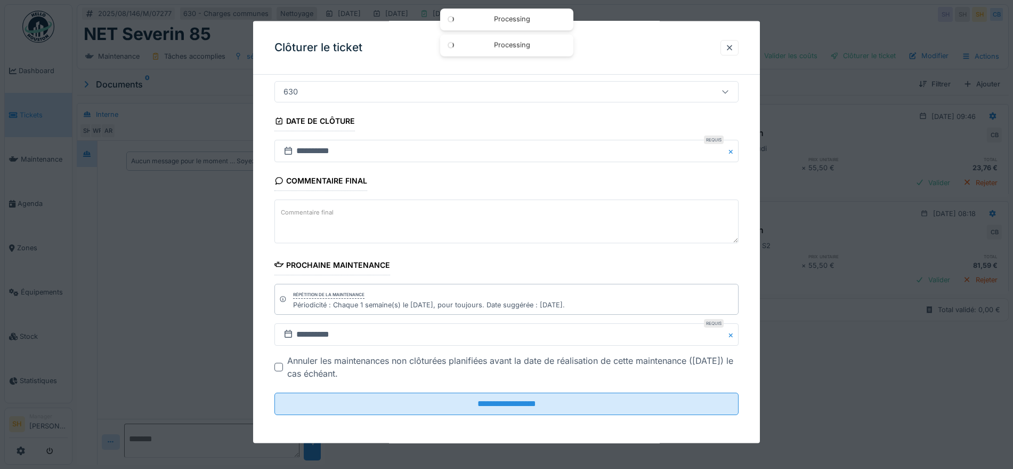
scroll to position [91, 0]
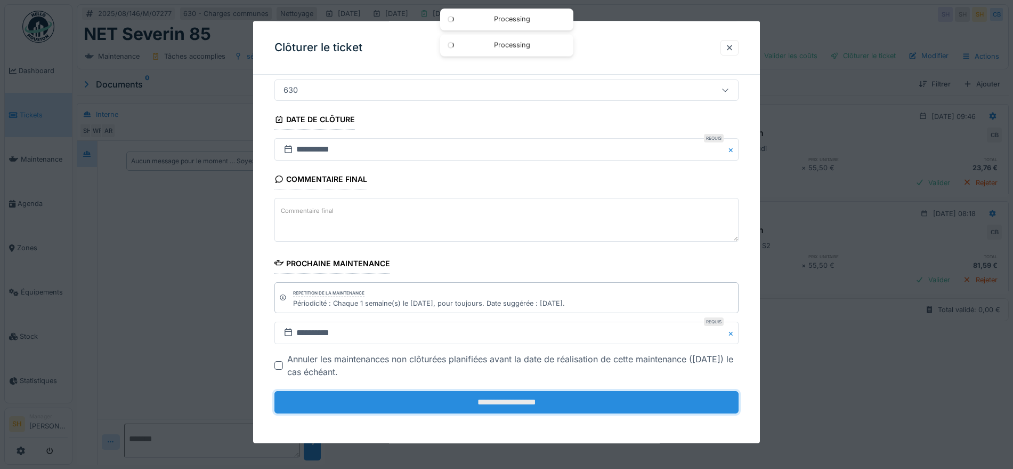
click at [561, 402] on input "**********" at bounding box center [506, 402] width 464 height 22
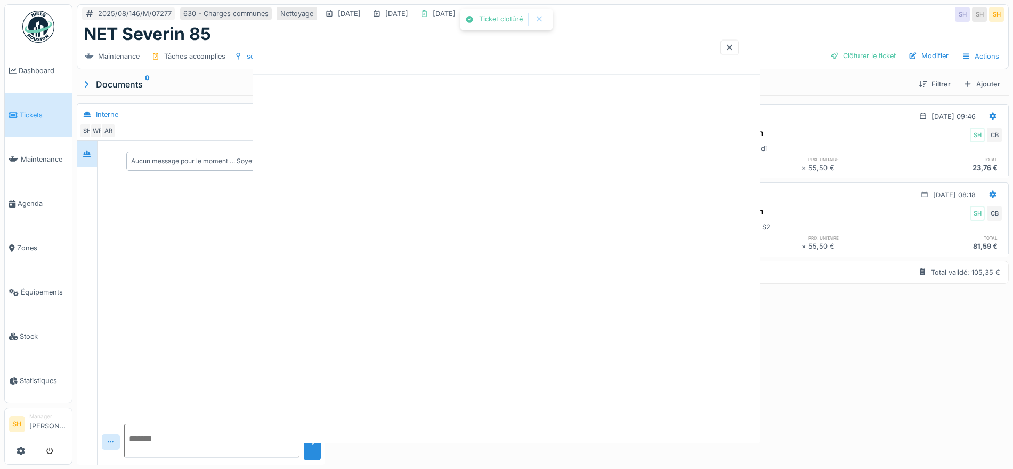
scroll to position [0, 0]
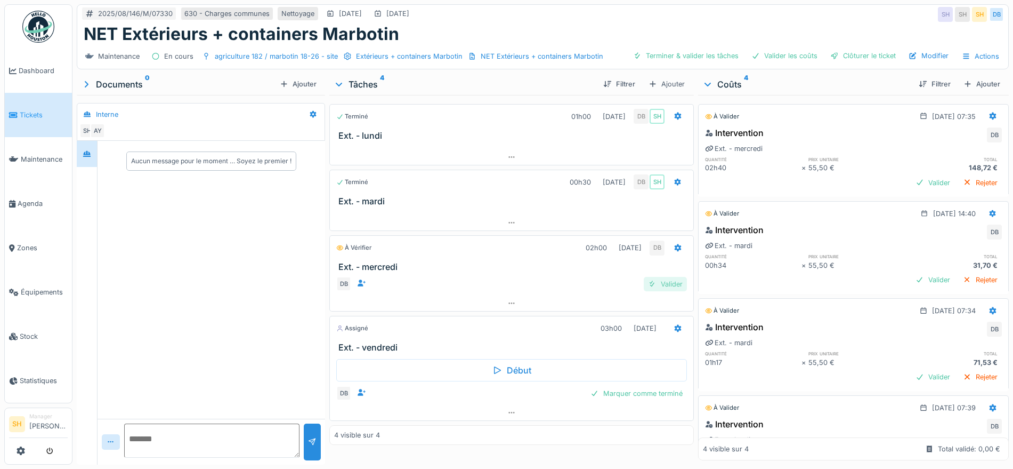
click at [675, 286] on div "Valider" at bounding box center [665, 284] width 43 height 14
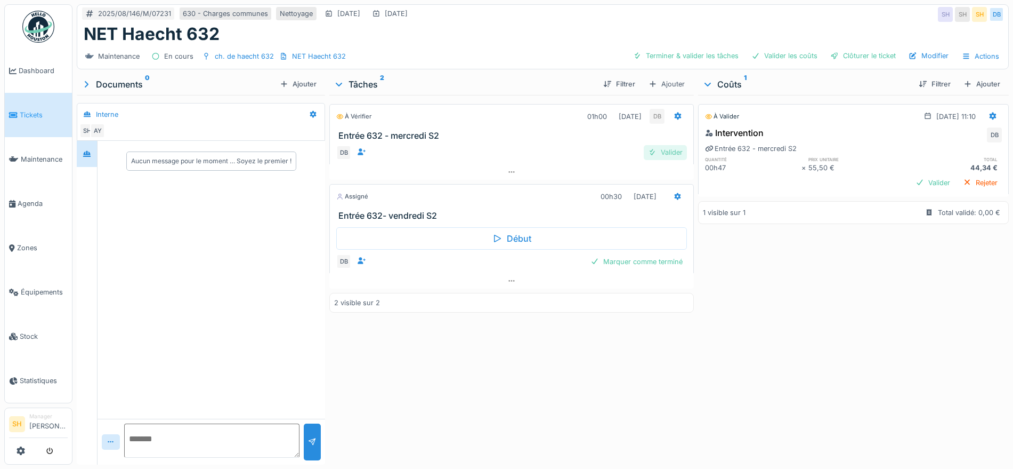
click at [658, 149] on div "Valider" at bounding box center [665, 152] width 43 height 14
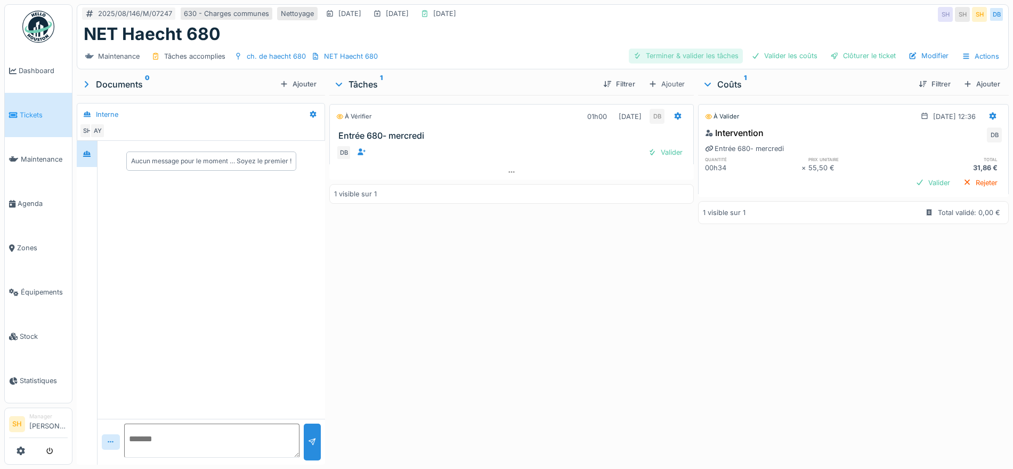
click at [679, 54] on div "Terminer & valider les tâches" at bounding box center [686, 56] width 114 height 14
click at [799, 60] on div "Valider les coûts" at bounding box center [784, 56] width 75 height 14
click at [852, 55] on div "Clôturer le ticket" at bounding box center [863, 56] width 74 height 14
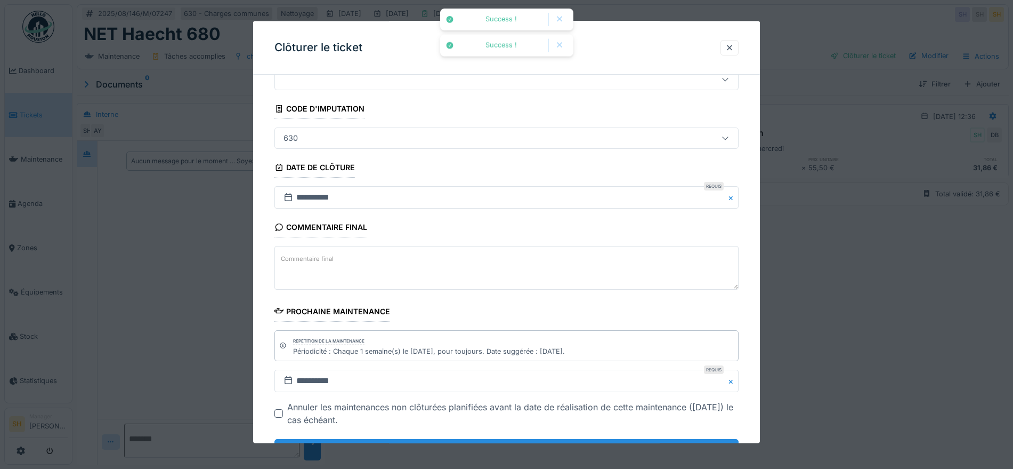
scroll to position [91, 0]
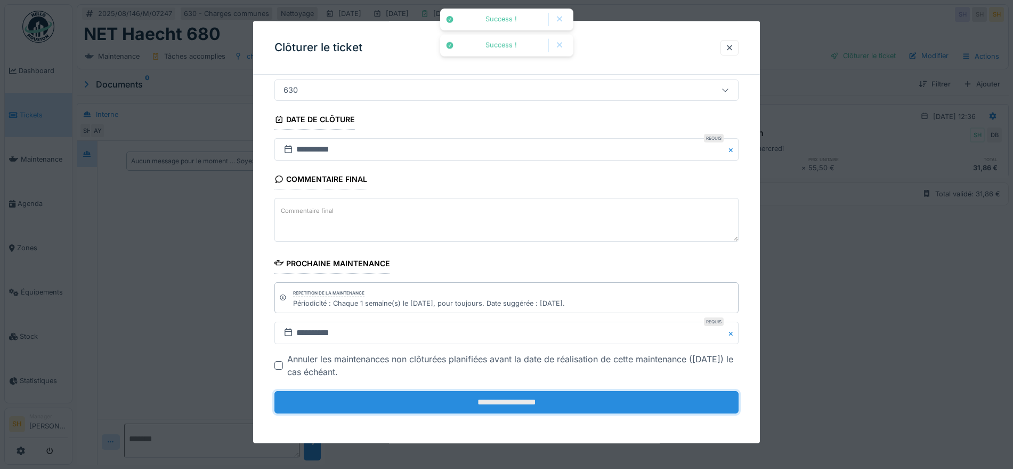
click at [494, 399] on input "**********" at bounding box center [506, 402] width 464 height 22
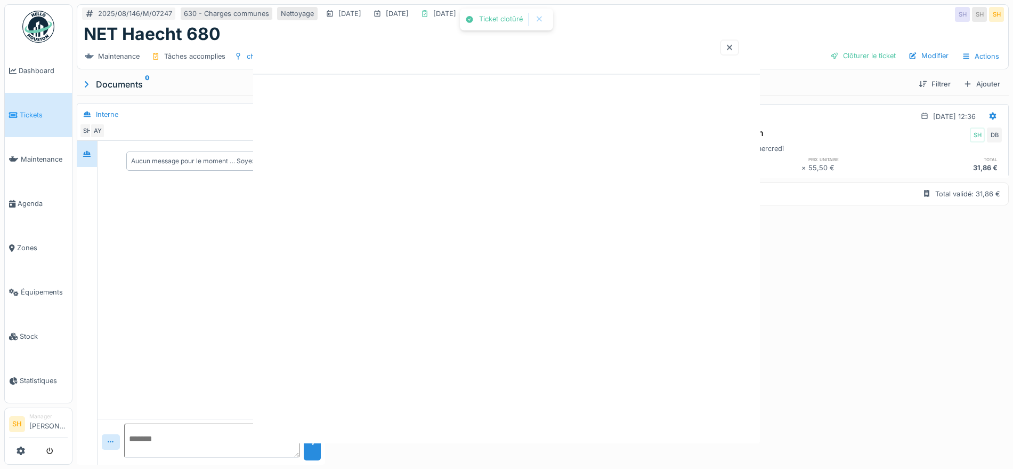
scroll to position [0, 0]
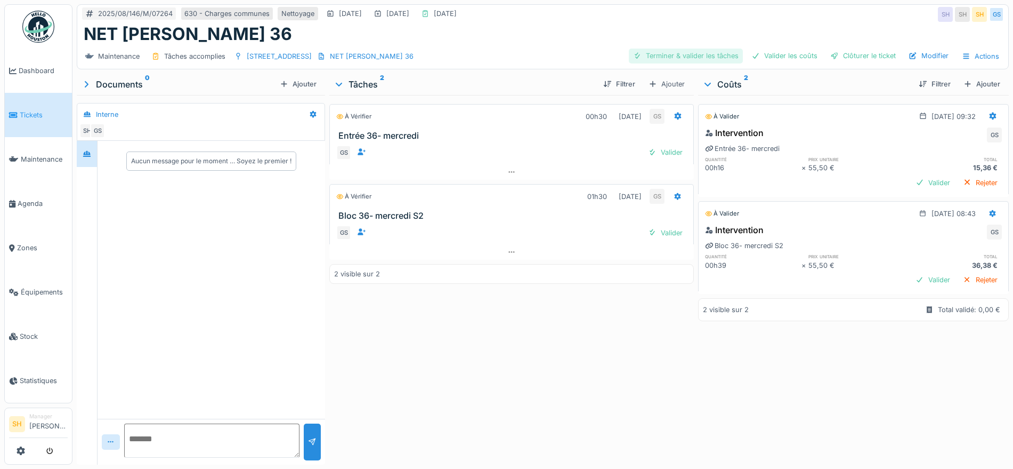
click at [693, 55] on div "Terminer & valider les tâches" at bounding box center [686, 56] width 114 height 14
click at [757, 54] on div "Valider les coûts" at bounding box center [784, 56] width 75 height 14
click at [867, 55] on div "Clôturer le ticket" at bounding box center [863, 56] width 74 height 14
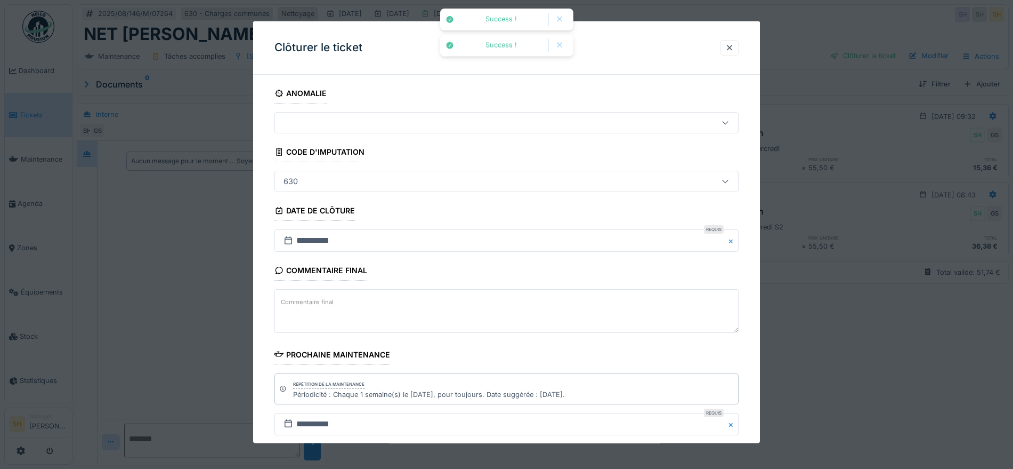
scroll to position [91, 0]
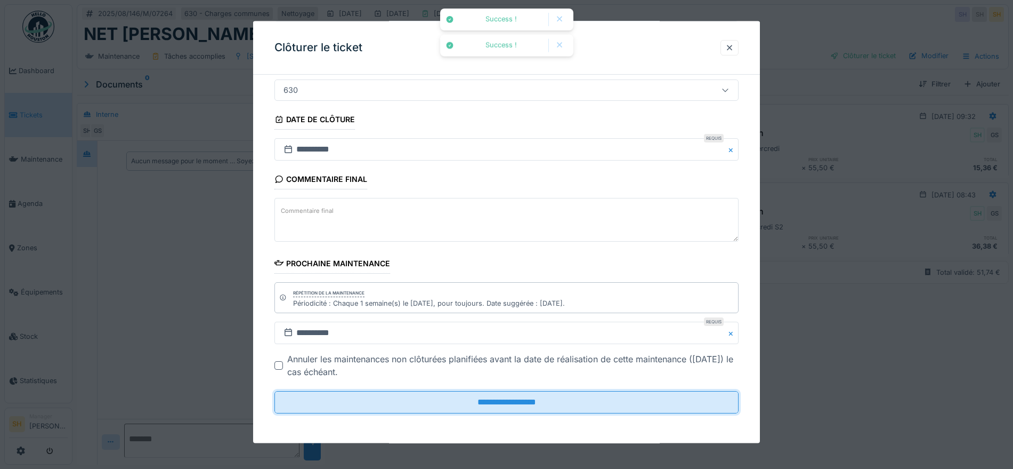
drag, startPoint x: 564, startPoint y: 398, endPoint x: 337, endPoint y: 132, distance: 349.0
click at [562, 396] on input "**********" at bounding box center [506, 402] width 464 height 22
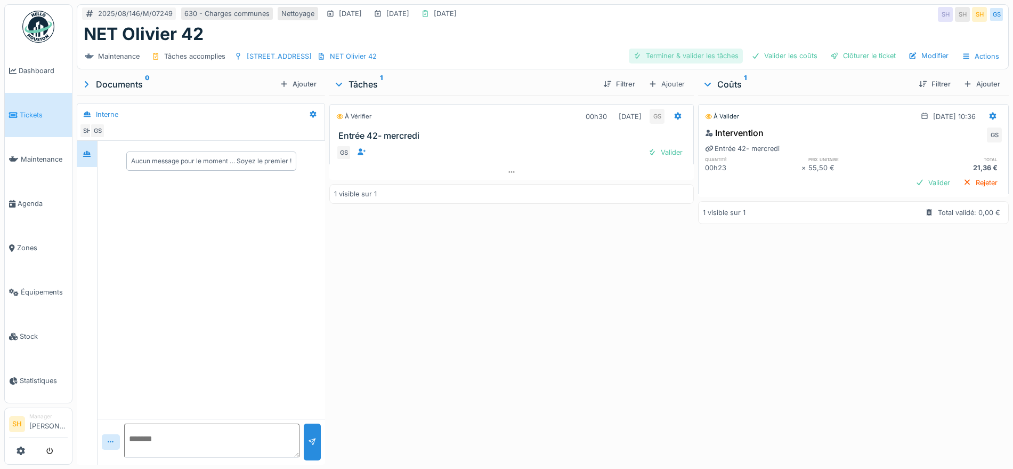
click at [654, 52] on div "Terminer & valider les tâches" at bounding box center [686, 56] width 114 height 14
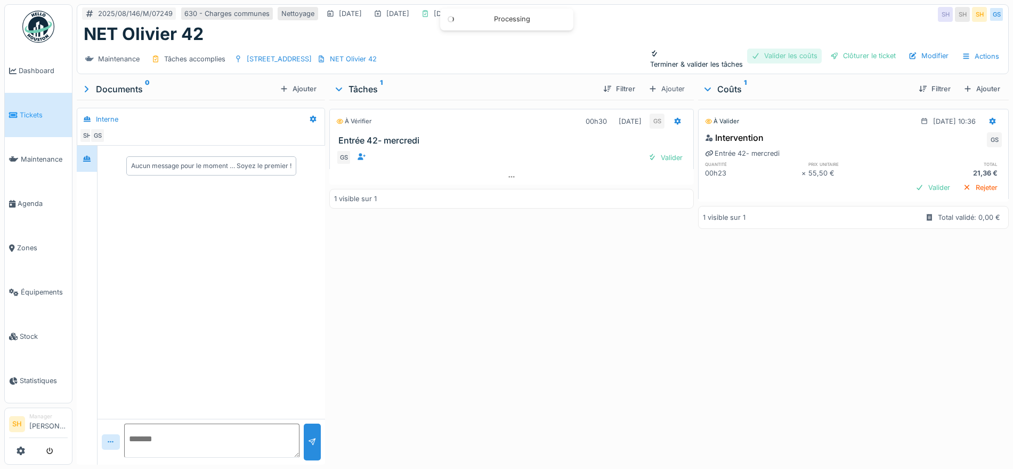
click at [752, 52] on div at bounding box center [756, 56] width 9 height 10
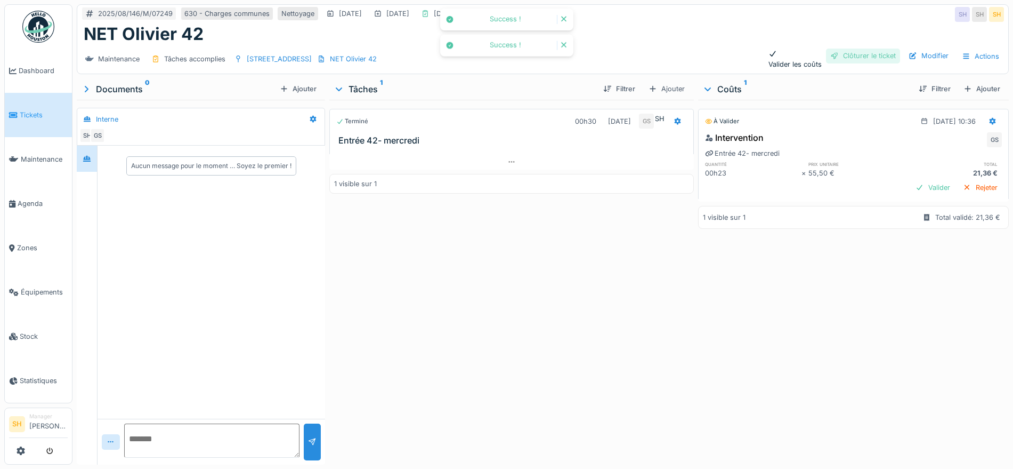
click at [830, 57] on div at bounding box center [834, 56] width 9 height 10
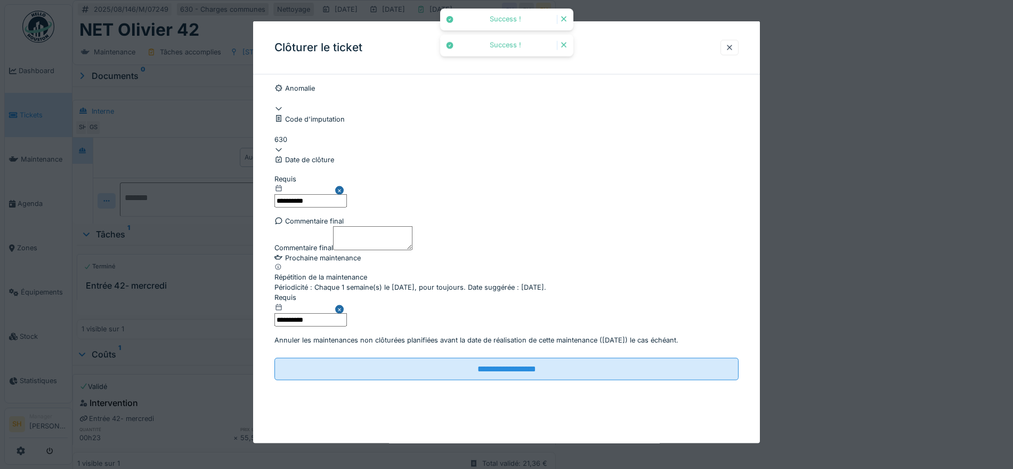
scroll to position [91, 0]
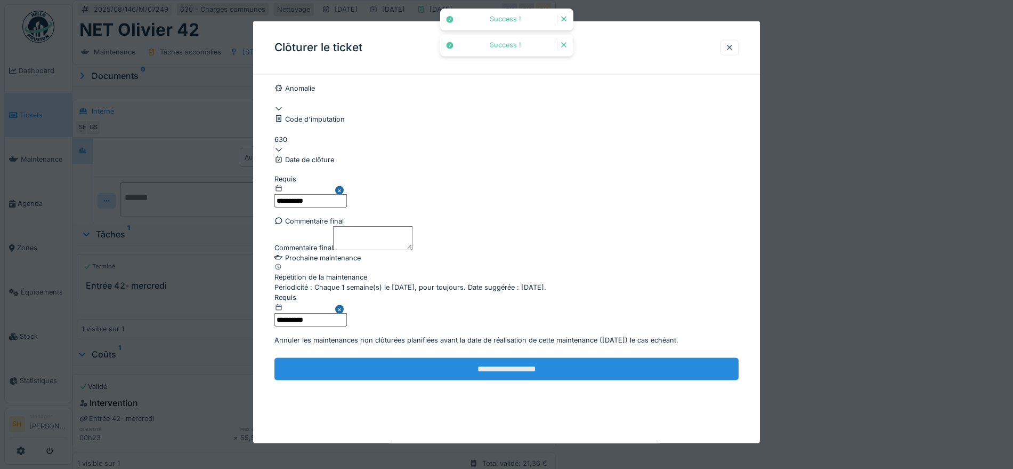
click at [532, 379] on input "**********" at bounding box center [506, 368] width 464 height 22
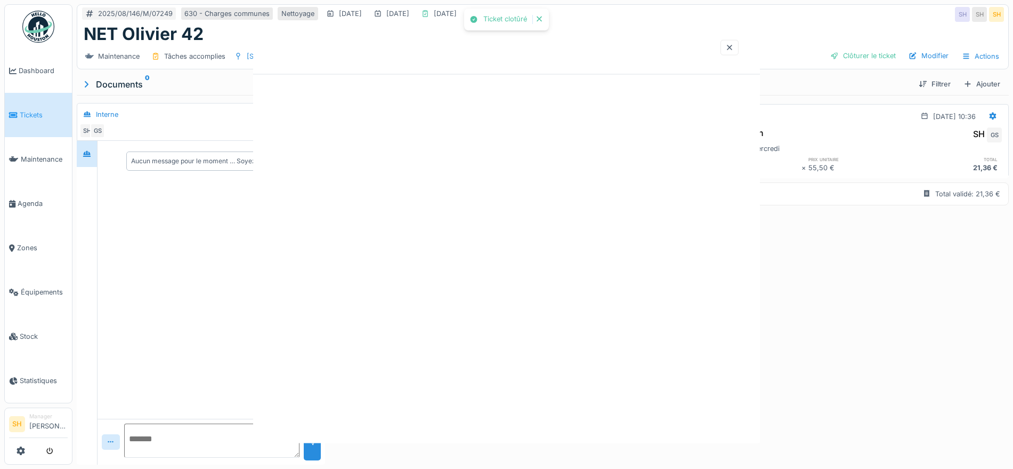
scroll to position [0, 0]
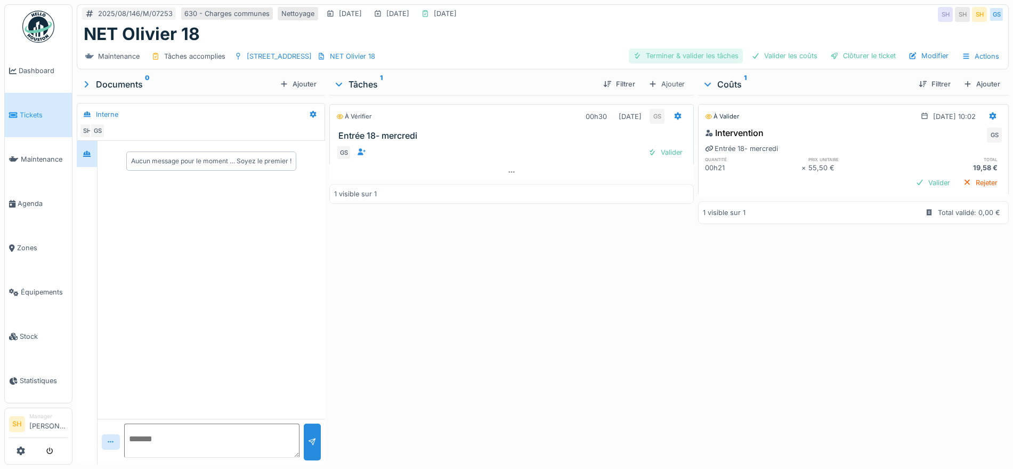
click at [679, 57] on div "Terminer & valider les tâches" at bounding box center [686, 56] width 114 height 14
click at [772, 60] on div "Valider les coûts" at bounding box center [784, 56] width 75 height 14
click at [836, 60] on div "Clôturer le ticket" at bounding box center [863, 56] width 74 height 14
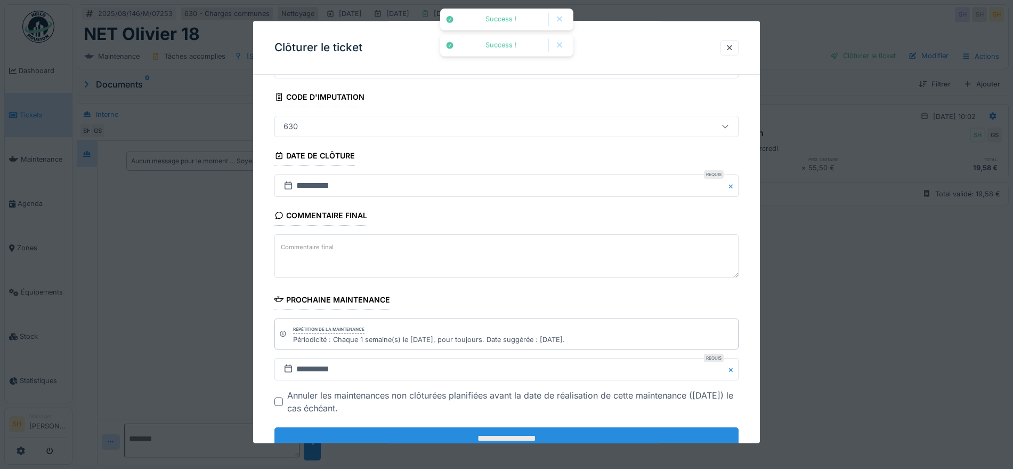
scroll to position [91, 0]
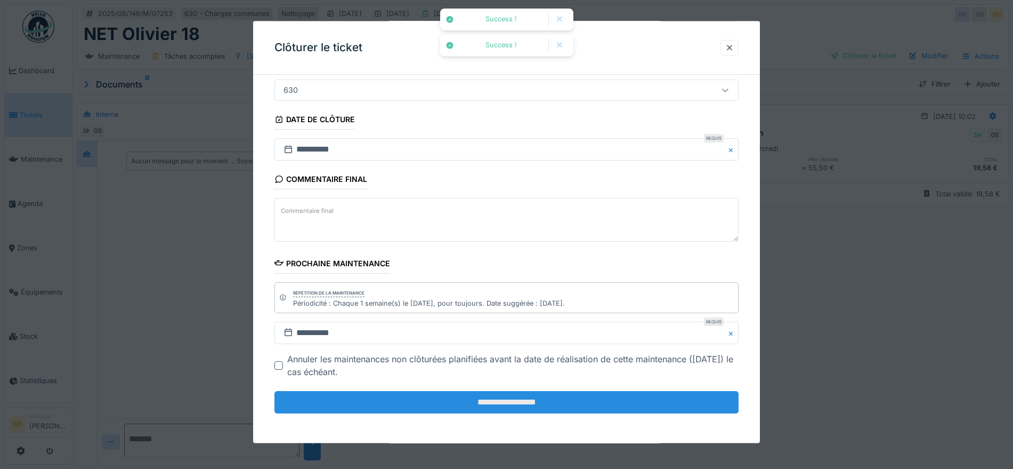
click at [570, 403] on input "**********" at bounding box center [506, 402] width 464 height 22
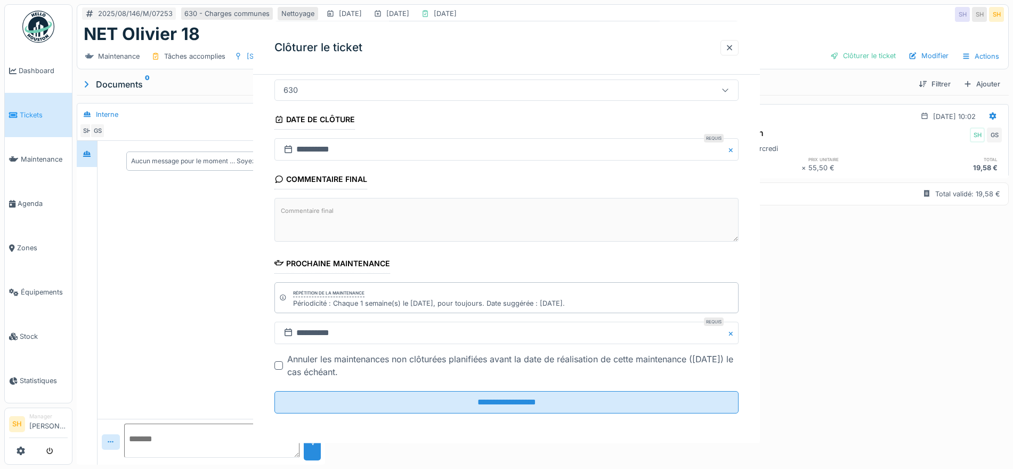
scroll to position [0, 0]
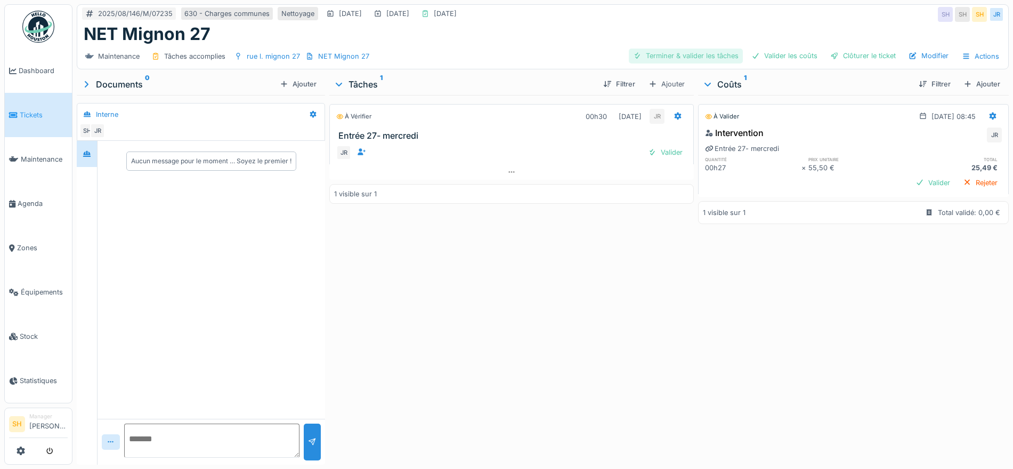
click at [696, 53] on div "Terminer & valider les tâches" at bounding box center [686, 56] width 114 height 14
click at [786, 60] on div "Valider les coûts" at bounding box center [784, 56] width 75 height 14
drag, startPoint x: 831, startPoint y: 59, endPoint x: 714, endPoint y: 87, distance: 121.1
click at [832, 59] on div "Clôturer le ticket" at bounding box center [863, 56] width 74 height 14
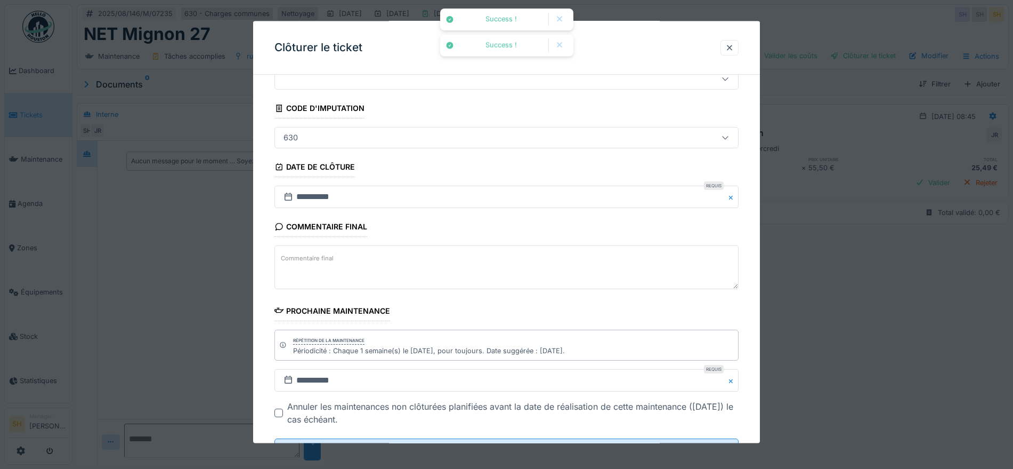
scroll to position [91, 0]
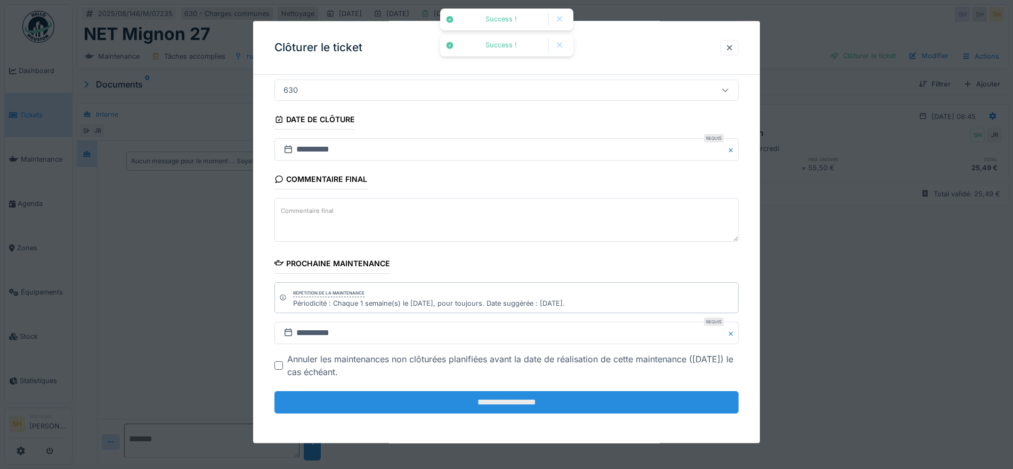
click at [563, 398] on input "**********" at bounding box center [506, 402] width 464 height 22
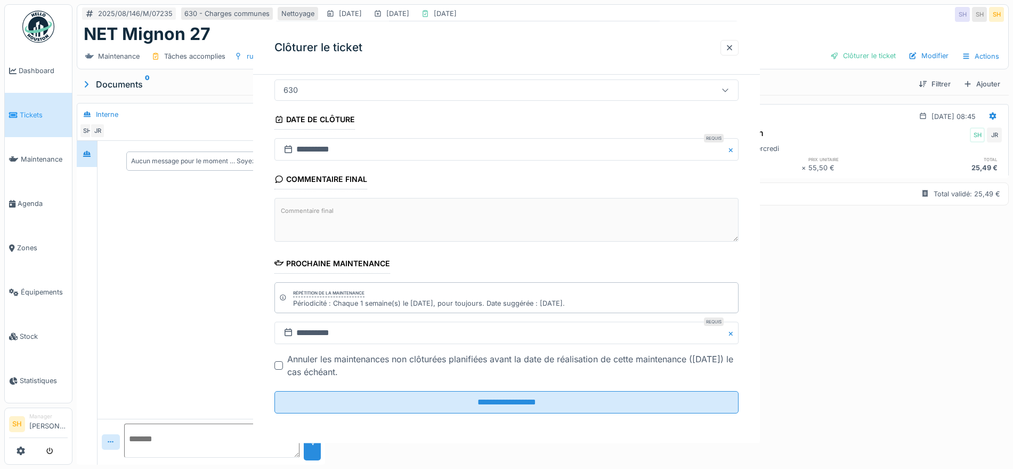
scroll to position [0, 0]
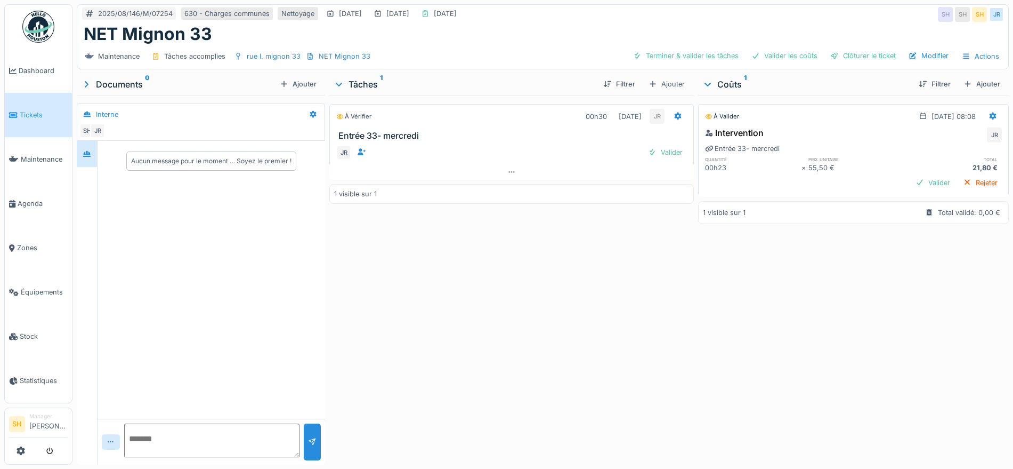
drag, startPoint x: 677, startPoint y: 56, endPoint x: 736, endPoint y: 54, distance: 58.7
click at [683, 54] on div "Terminer & valider les tâches" at bounding box center [686, 56] width 114 height 14
click at [773, 54] on div "Valider les coûts" at bounding box center [784, 56] width 75 height 14
click at [857, 64] on div "Maintenance Tâches accomplies rue l. mignon 33 NET Mignon 33 Valider les coûts …" at bounding box center [542, 56] width 931 height 24
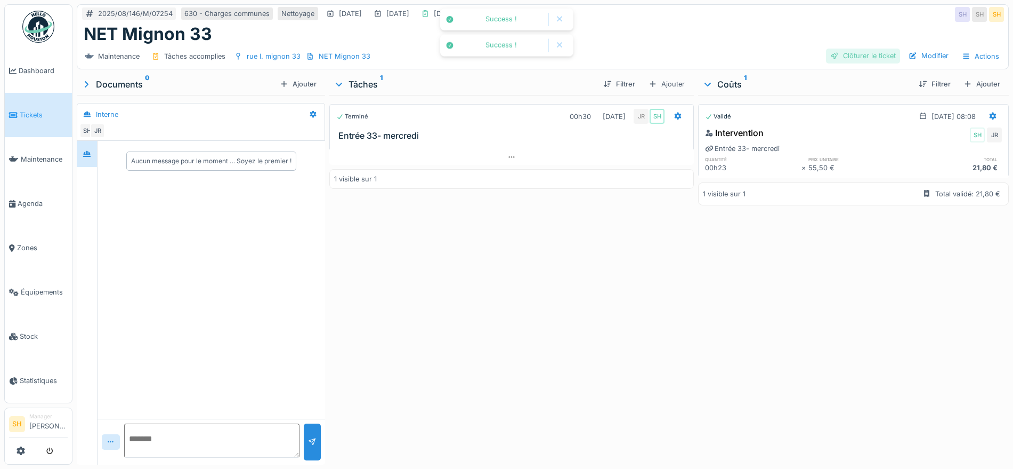
click at [837, 55] on div "Clôturer le ticket" at bounding box center [863, 56] width 74 height 14
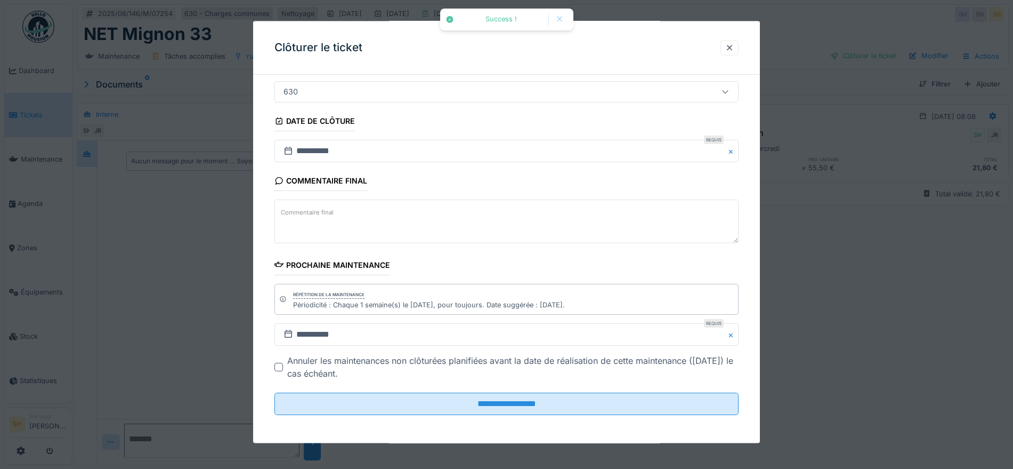
scroll to position [91, 0]
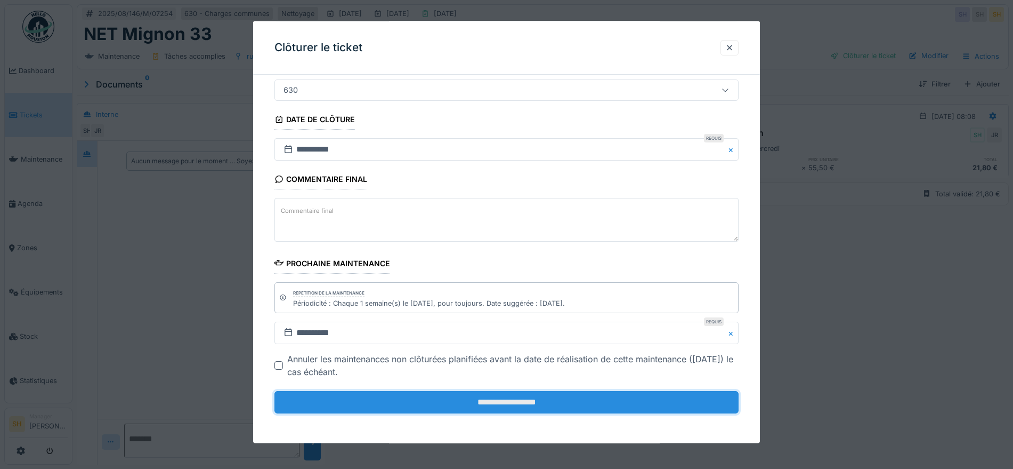
click at [550, 405] on input "**********" at bounding box center [506, 402] width 464 height 22
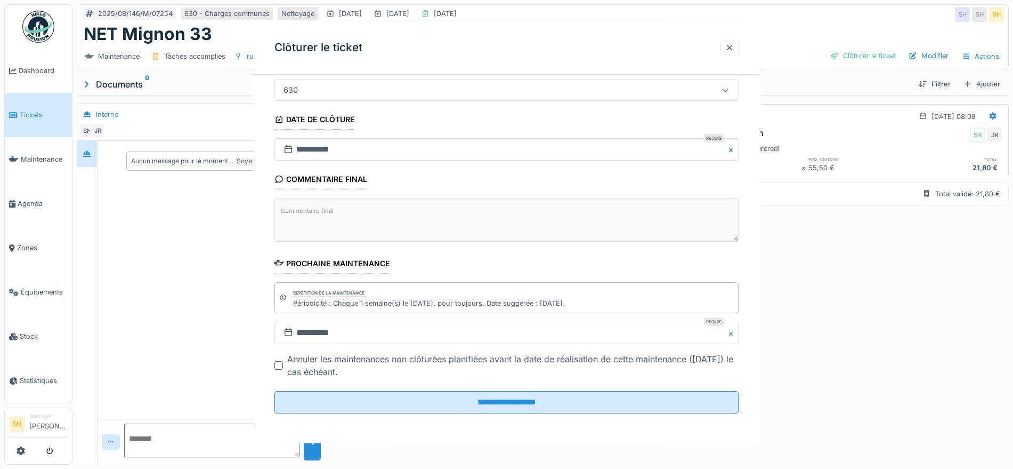
scroll to position [0, 0]
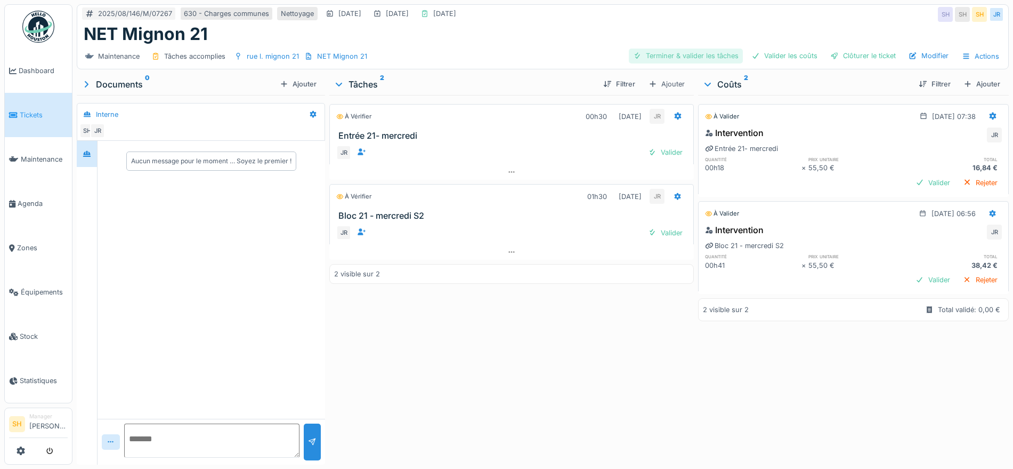
click at [689, 55] on div "Terminer & valider les tâches" at bounding box center [686, 56] width 114 height 14
click at [779, 55] on div "Valider les coûts" at bounding box center [784, 56] width 75 height 14
click at [847, 64] on div "Maintenance Tâches accomplies rue l. mignon 21 NET Mignon 21 Terminer & valider…" at bounding box center [542, 56] width 931 height 24
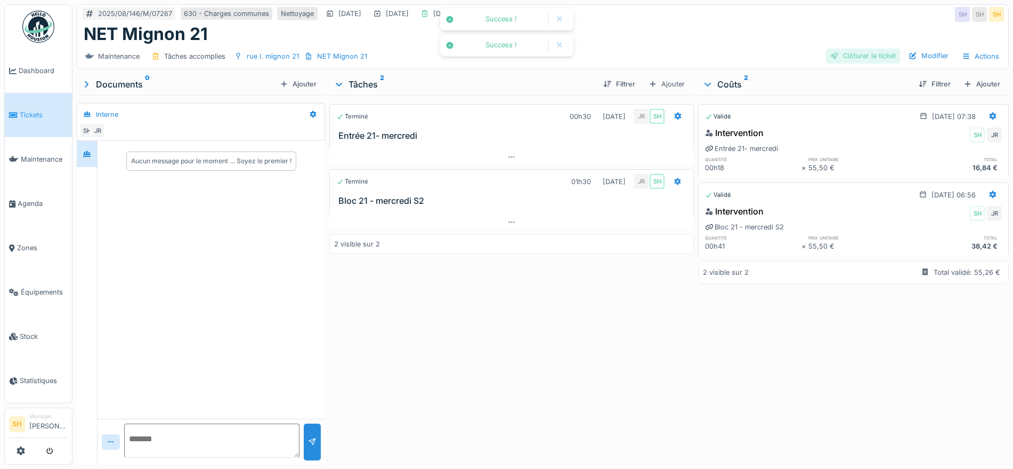
click at [841, 56] on div "Clôturer le ticket" at bounding box center [863, 56] width 74 height 14
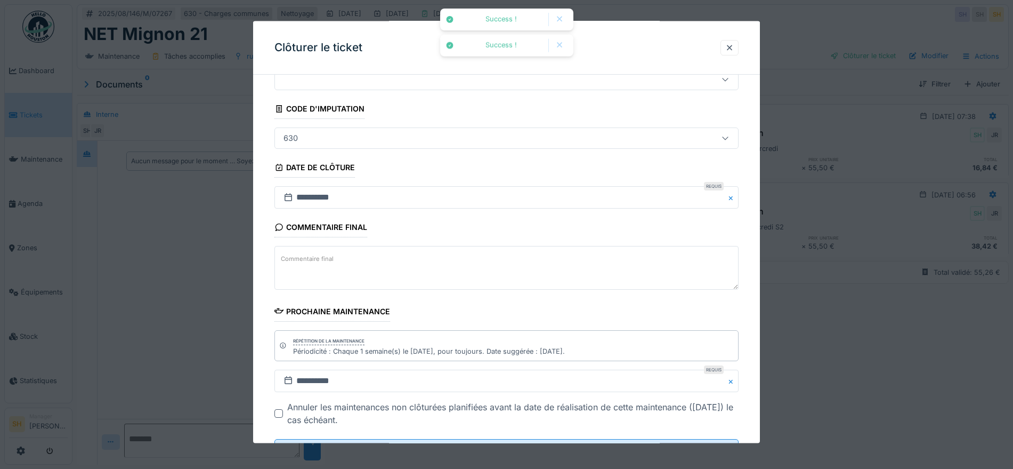
scroll to position [91, 0]
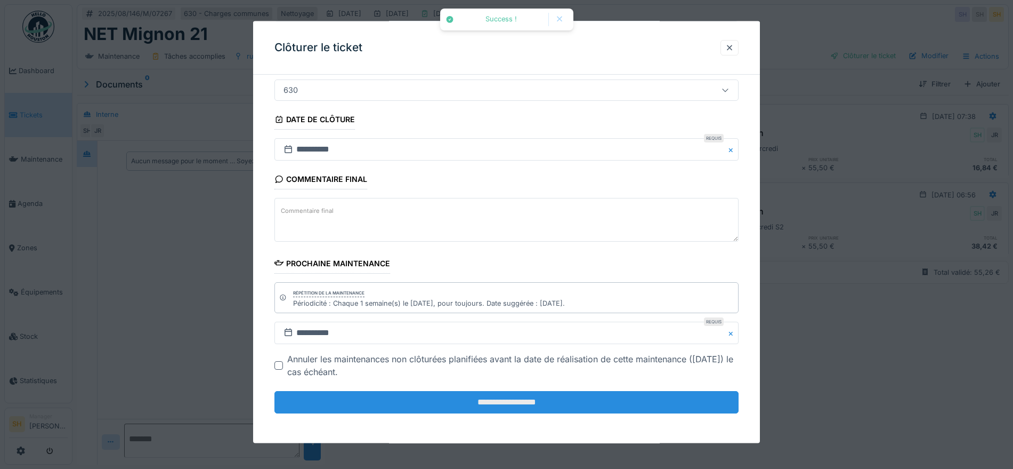
click at [561, 403] on input "**********" at bounding box center [506, 402] width 464 height 22
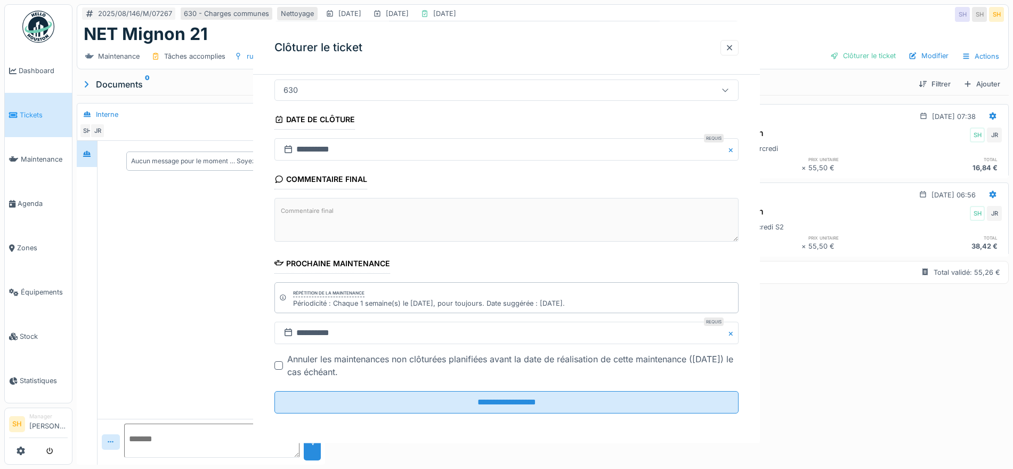
scroll to position [0, 0]
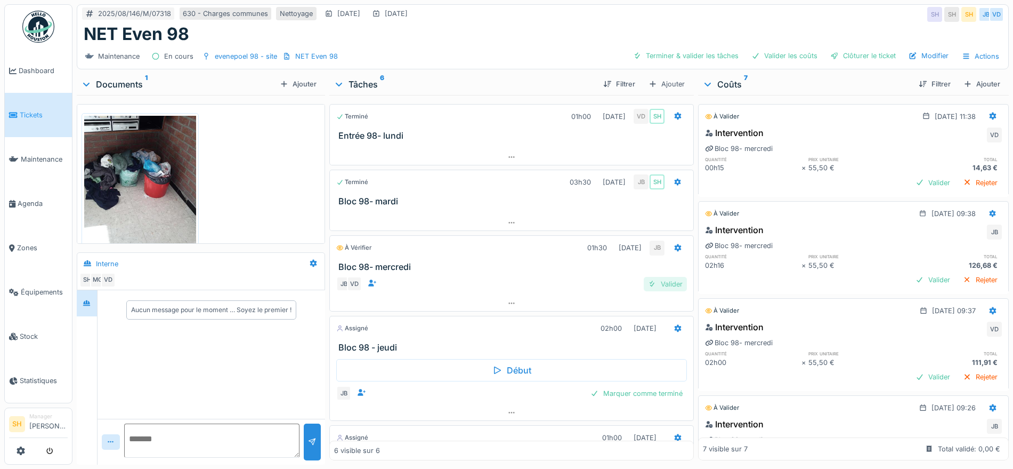
click at [658, 280] on div "Valider" at bounding box center [665, 284] width 43 height 14
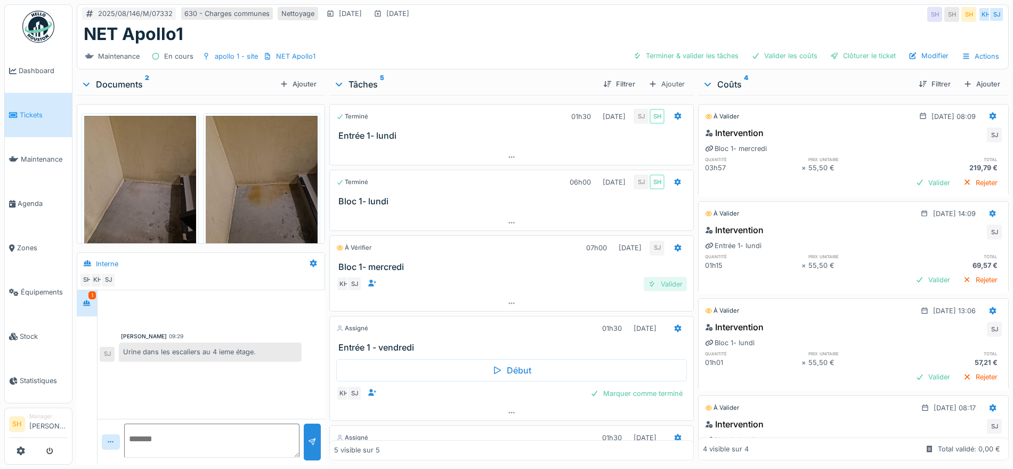
click at [658, 283] on div "Valider" at bounding box center [665, 284] width 43 height 14
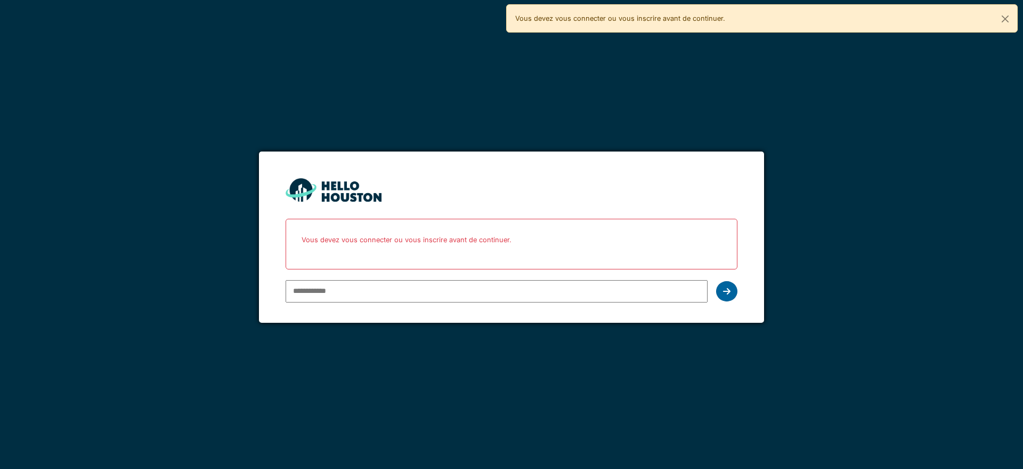
type input "**********"
click at [728, 293] on icon at bounding box center [726, 291] width 7 height 9
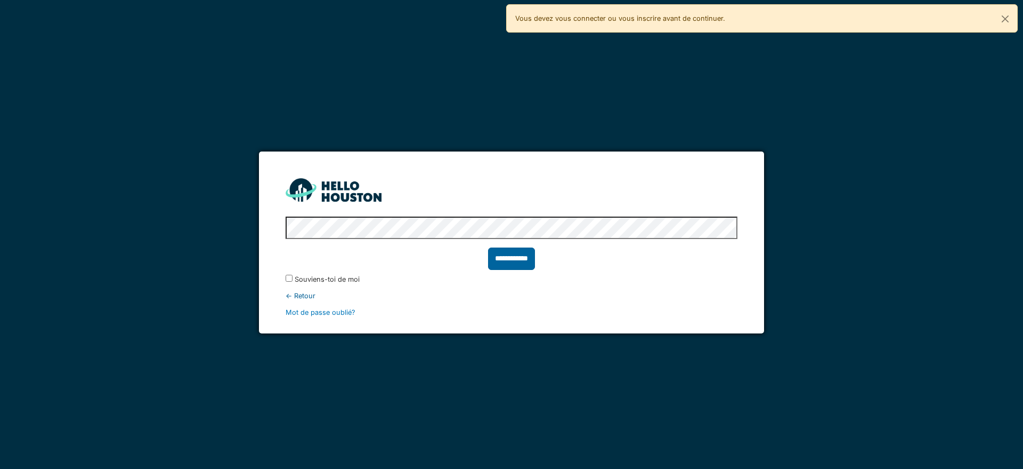
click at [518, 255] on input "**********" at bounding box center [511, 258] width 47 height 22
type input "******"
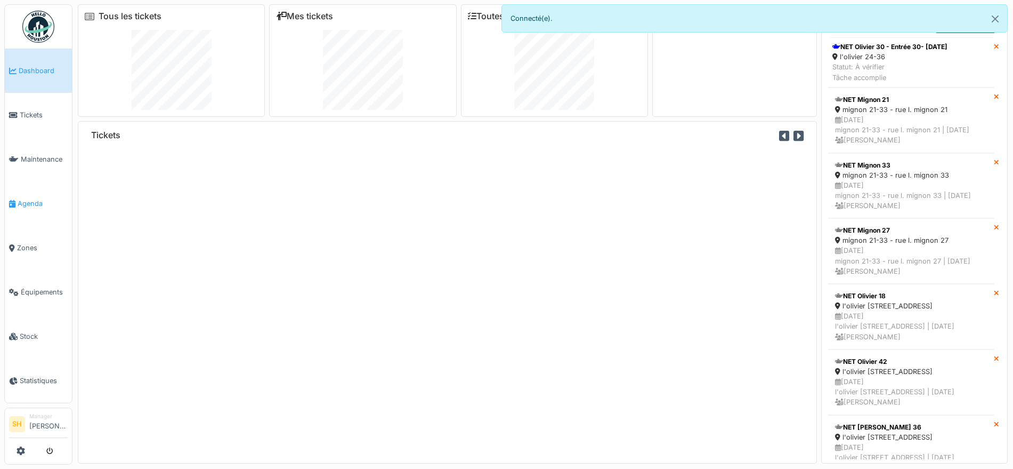
click at [20, 200] on span "Agenda" at bounding box center [43, 203] width 50 height 10
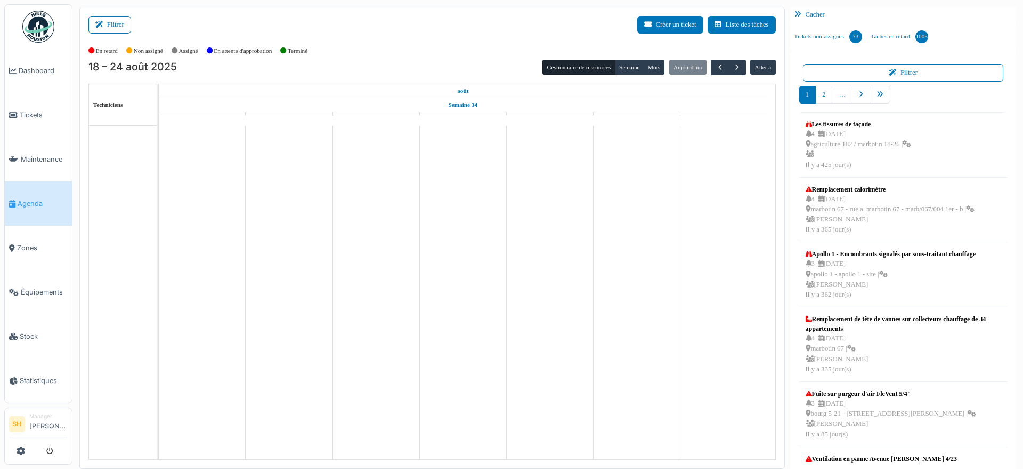
click at [119, 23] on button "Filtrer" at bounding box center [109, 25] width 43 height 18
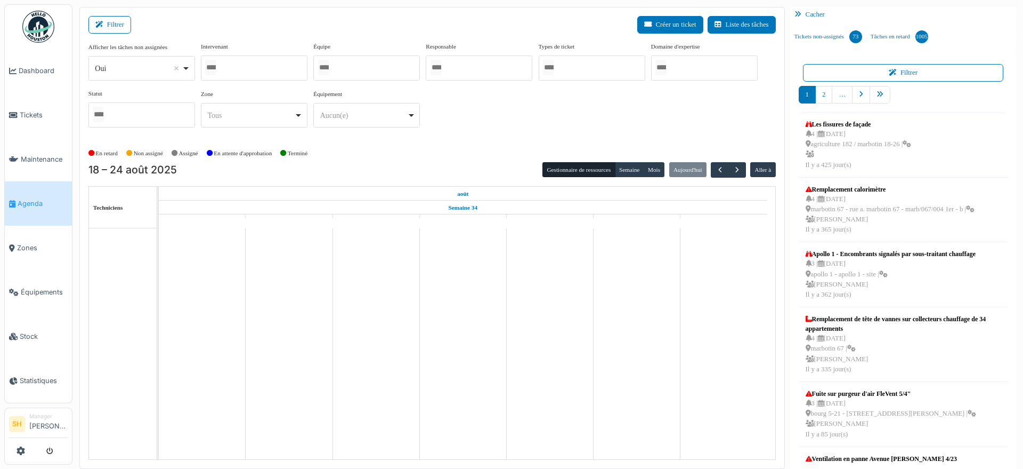
click at [265, 61] on div at bounding box center [254, 67] width 107 height 25
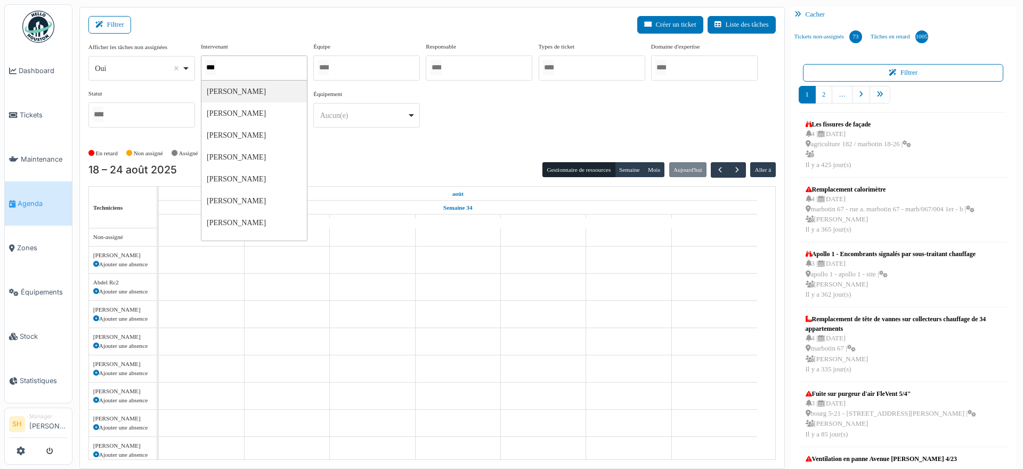
type input "****"
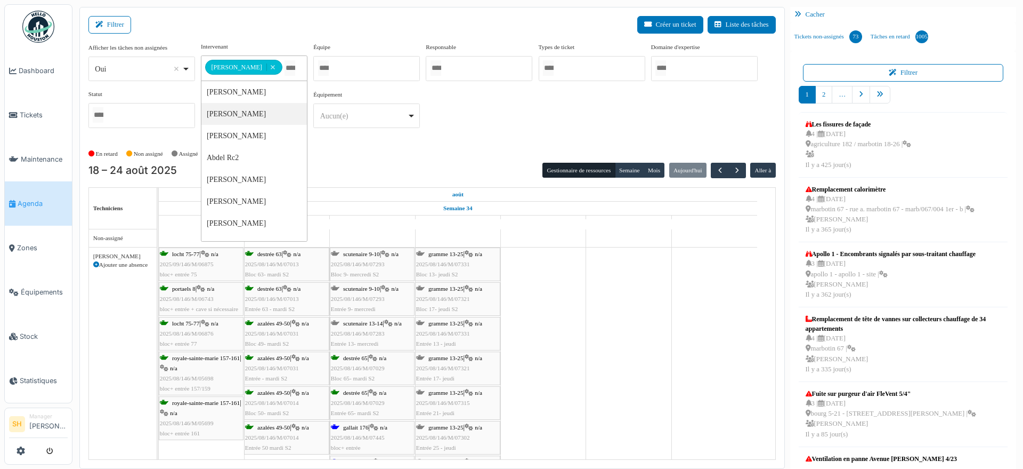
scroll to position [46, 0]
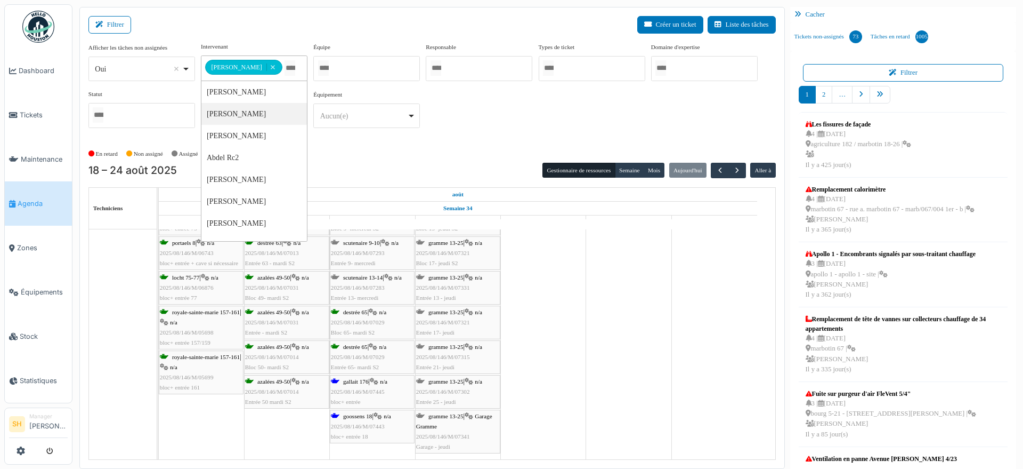
click at [365, 419] on div "goossens 18 | n/a 2025/08/146/M/07443 bloc+ entrée 18" at bounding box center [372, 426] width 83 height 31
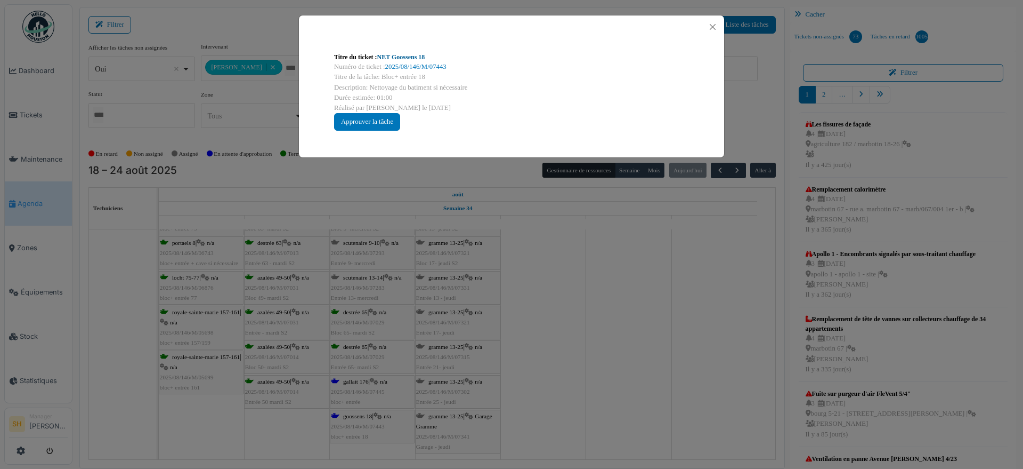
click at [408, 55] on link "NET Goossens 18" at bounding box center [401, 56] width 48 height 7
click at [603, 318] on div "Titre du ticket : NET Goossens 18 Numéro de ticket : 2025/08/146/M/07443 Titre …" at bounding box center [511, 234] width 1023 height 469
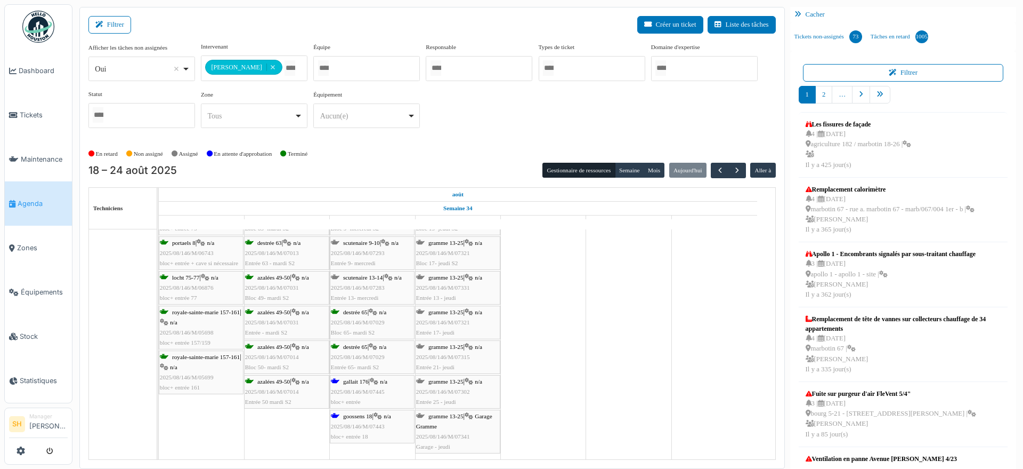
click at [365, 417] on span "goossens 18" at bounding box center [357, 416] width 29 height 6
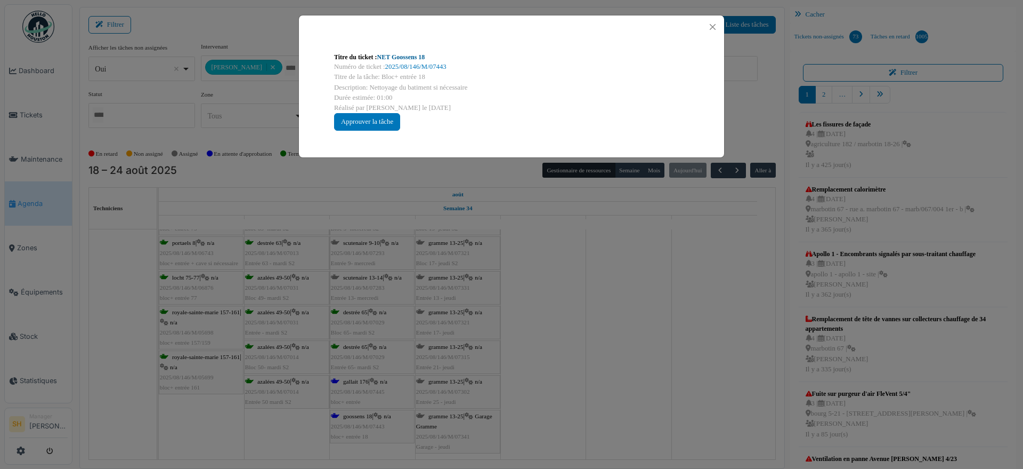
click at [406, 59] on link "NET Goossens 18" at bounding box center [401, 56] width 48 height 7
click at [607, 342] on div "Titre du ticket : NET Goossens 18 Numéro de ticket : 2025/08/146/M/07443 Titre …" at bounding box center [511, 234] width 1023 height 469
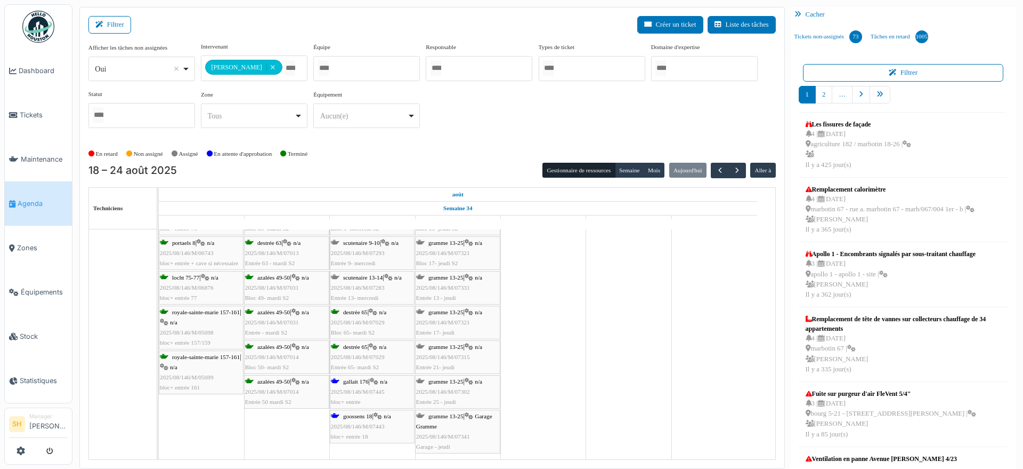
click at [363, 379] on span "gallait 176" at bounding box center [356, 381] width 26 height 6
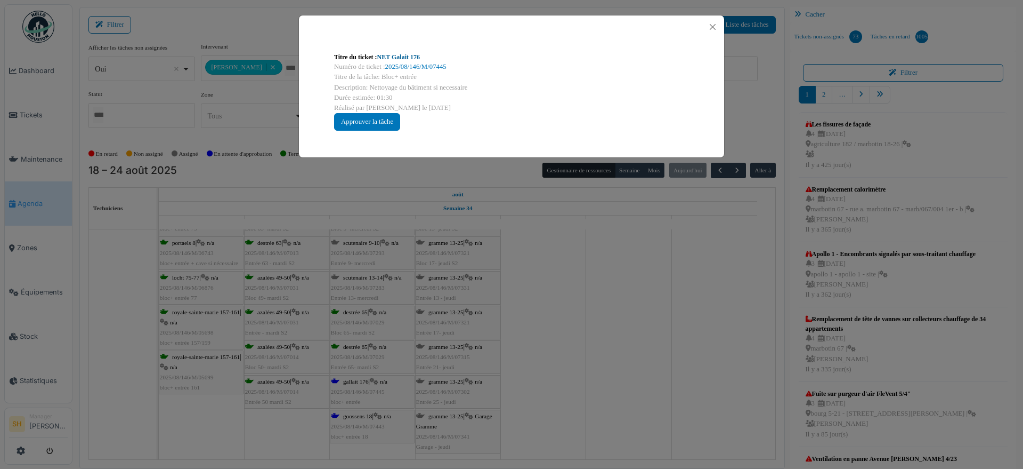
click at [410, 56] on link "NET Galait 176" at bounding box center [398, 56] width 43 height 7
click at [562, 257] on div "Titre du ticket : NET Galait 176 Numéro de ticket : 2025/08/146/M/07445 Titre d…" at bounding box center [511, 234] width 1023 height 469
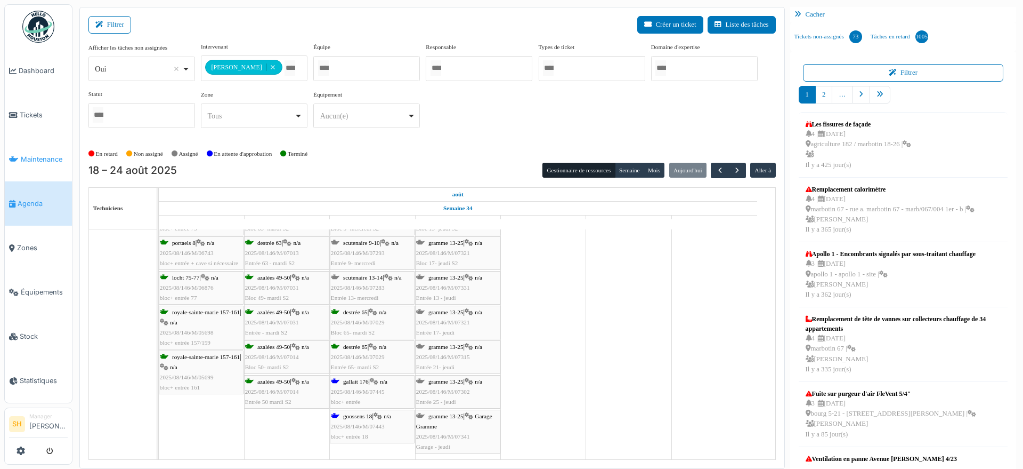
click at [36, 156] on span "Maintenance" at bounding box center [44, 159] width 47 height 10
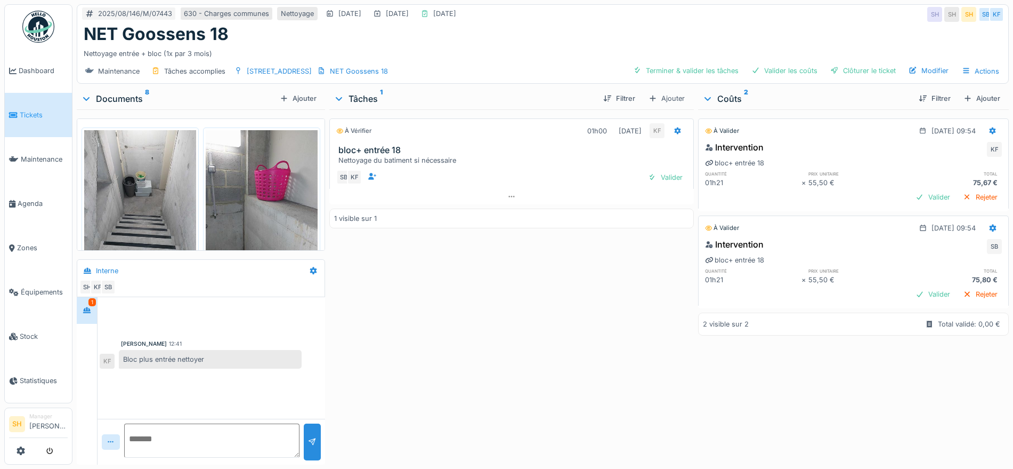
click at [144, 200] on img at bounding box center [140, 204] width 112 height 149
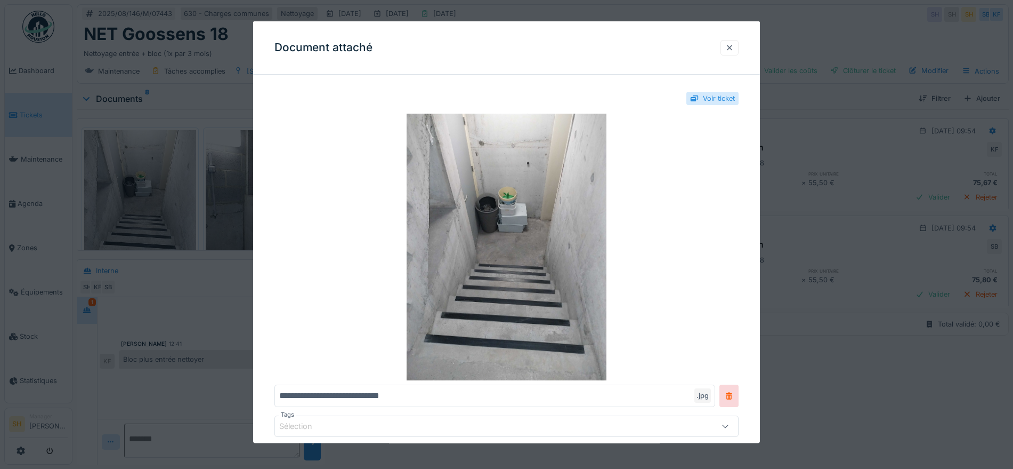
click at [734, 43] on div at bounding box center [729, 47] width 9 height 10
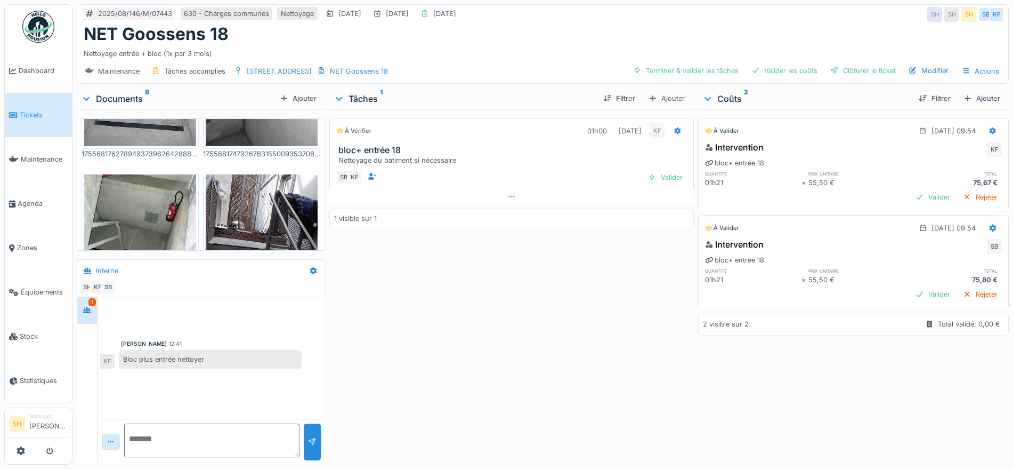
scroll to position [200, 0]
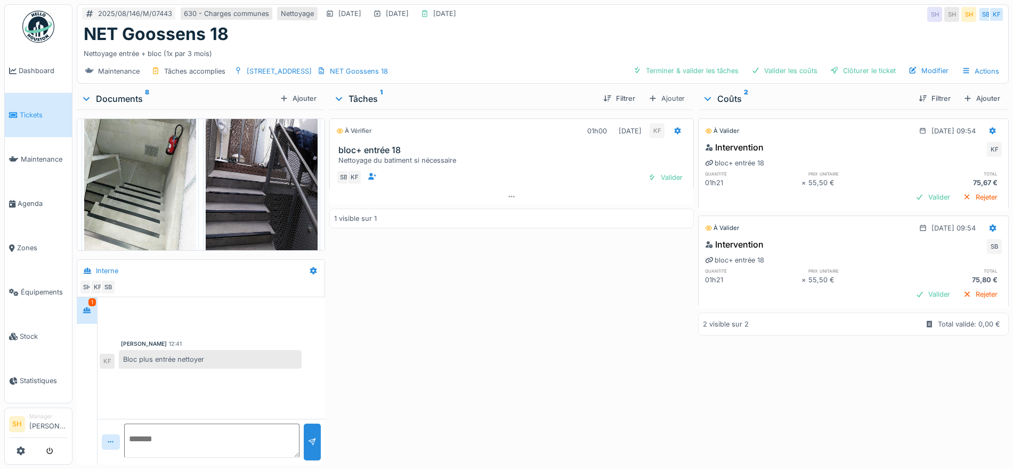
click at [245, 183] on img at bounding box center [262, 182] width 112 height 149
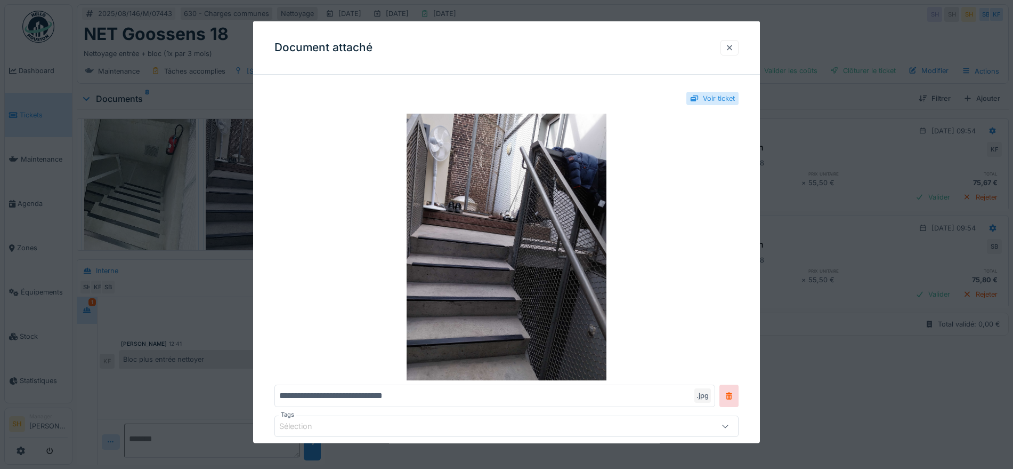
click at [733, 49] on div at bounding box center [729, 47] width 9 height 10
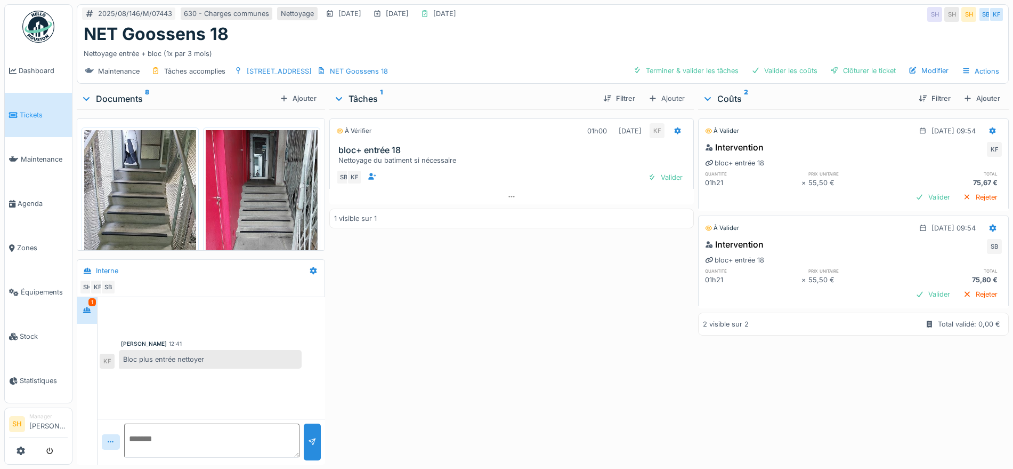
scroll to position [550, 0]
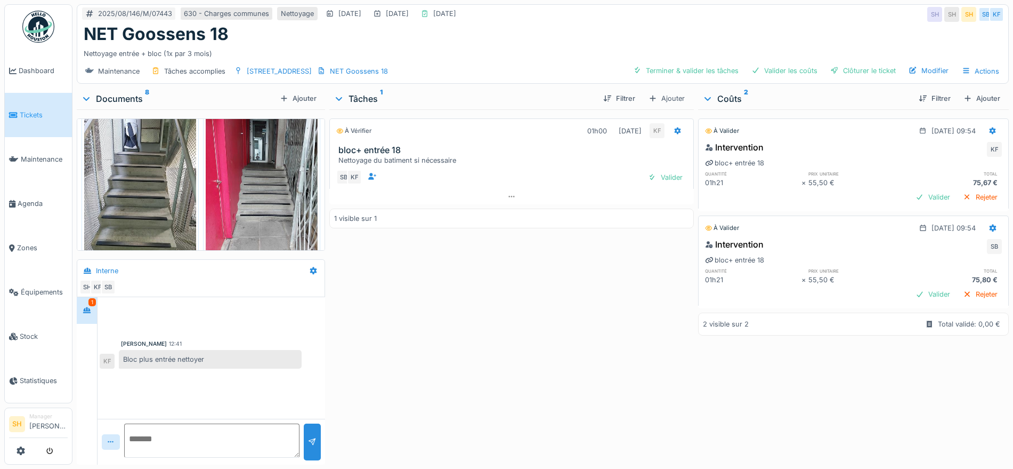
click at [508, 306] on div "À vérifier 01h00 [DATE] KF bloc+ entrée 18 Nettoyage du batiment si nécessaire …" at bounding box center [511, 284] width 365 height 351
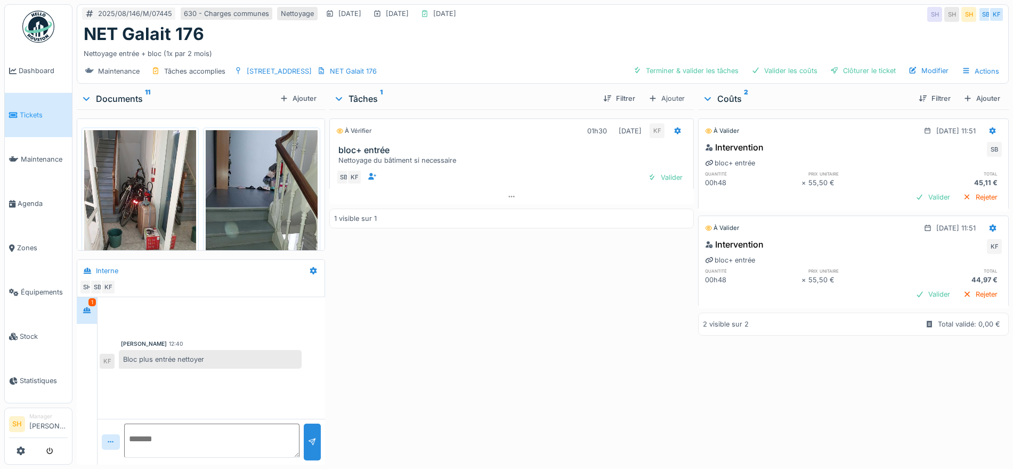
click at [148, 203] on img at bounding box center [140, 204] width 112 height 149
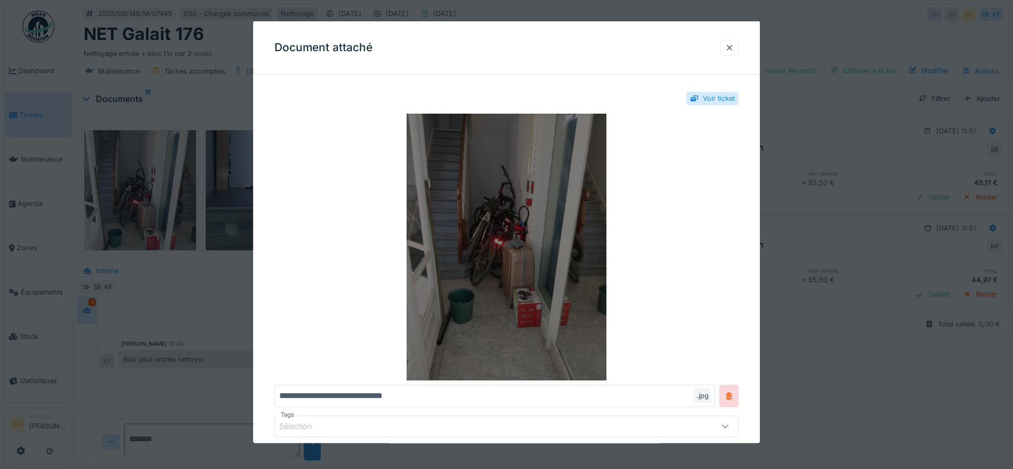
click at [510, 198] on img at bounding box center [506, 247] width 464 height 266
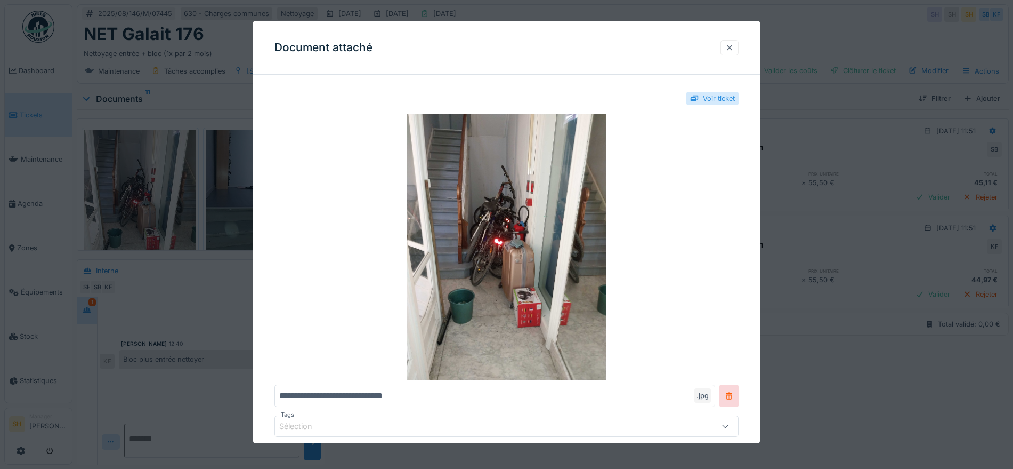
click at [734, 49] on div at bounding box center [729, 47] width 9 height 10
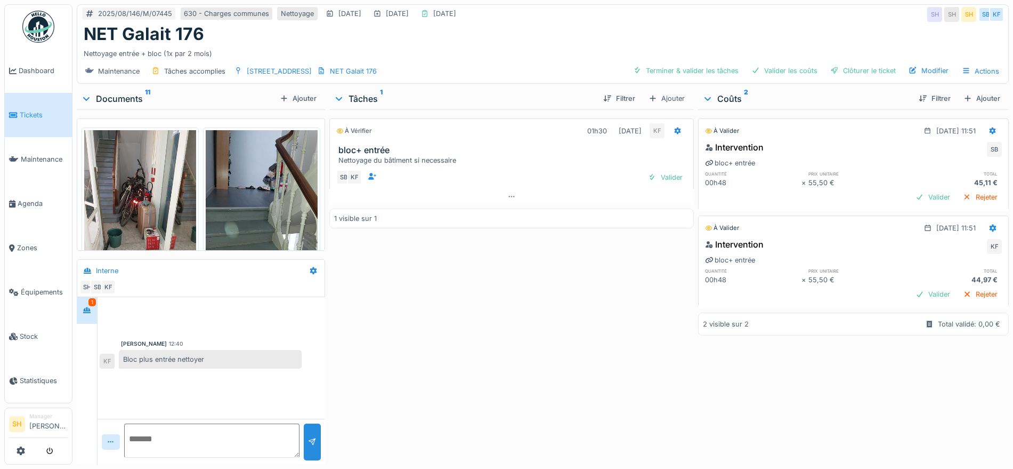
click at [284, 203] on img at bounding box center [262, 204] width 112 height 149
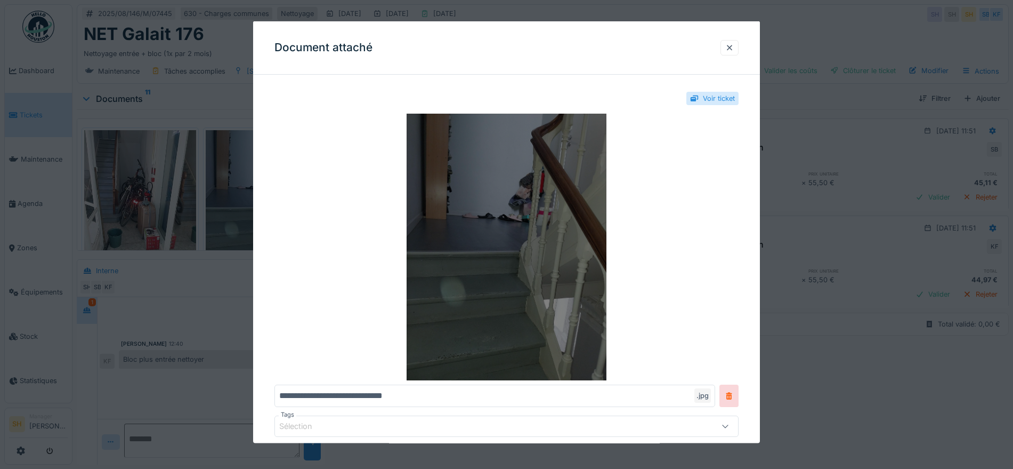
click at [509, 238] on img at bounding box center [506, 247] width 464 height 266
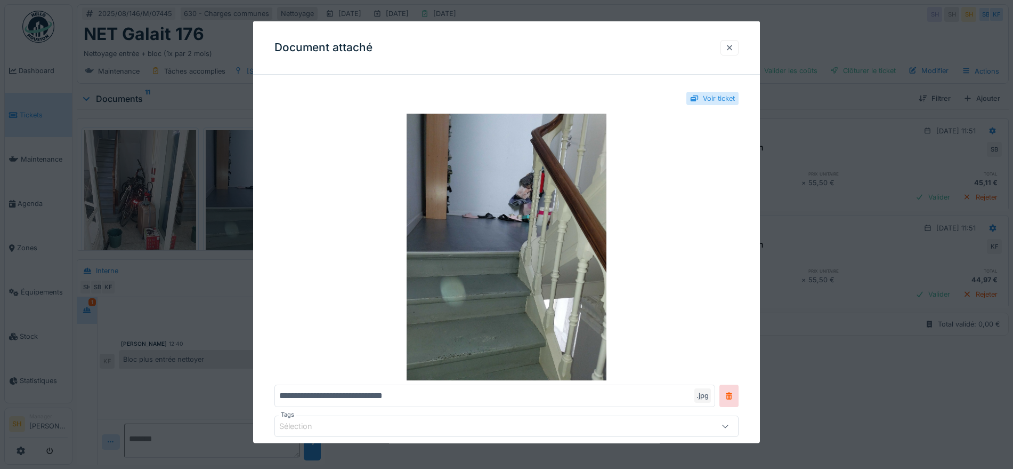
click at [733, 45] on div at bounding box center [729, 47] width 9 height 10
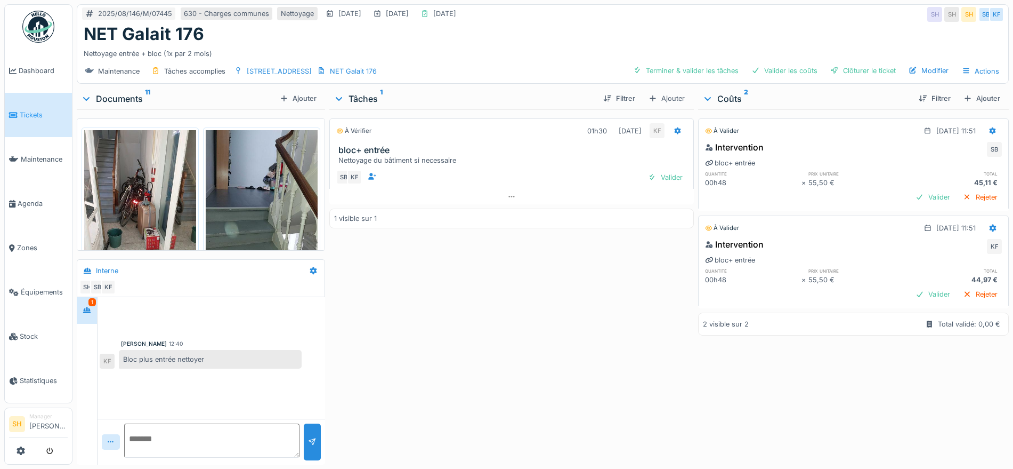
scroll to position [10, 0]
click at [703, 63] on div "Terminer & valider les tâches" at bounding box center [686, 70] width 114 height 14
click at [779, 63] on div "Valider les coûts" at bounding box center [784, 70] width 75 height 14
click at [836, 63] on div "Clôturer le ticket" at bounding box center [863, 70] width 74 height 14
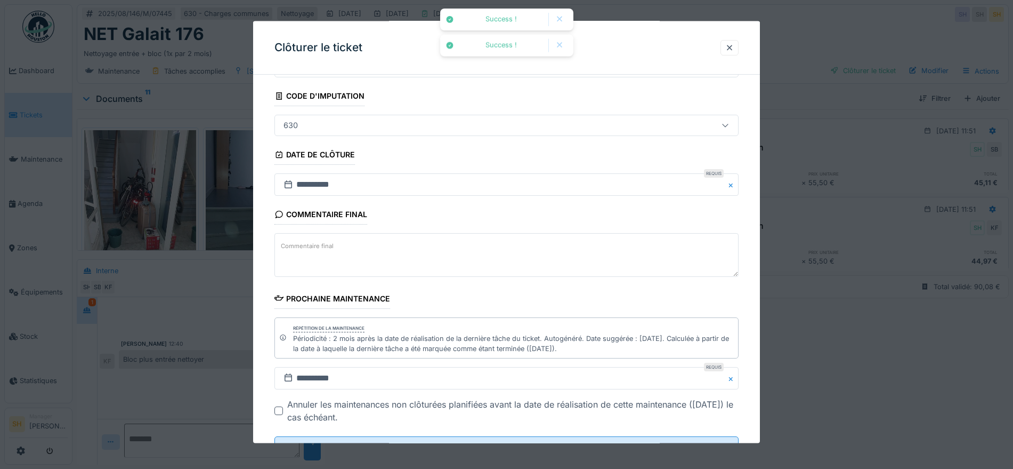
scroll to position [101, 0]
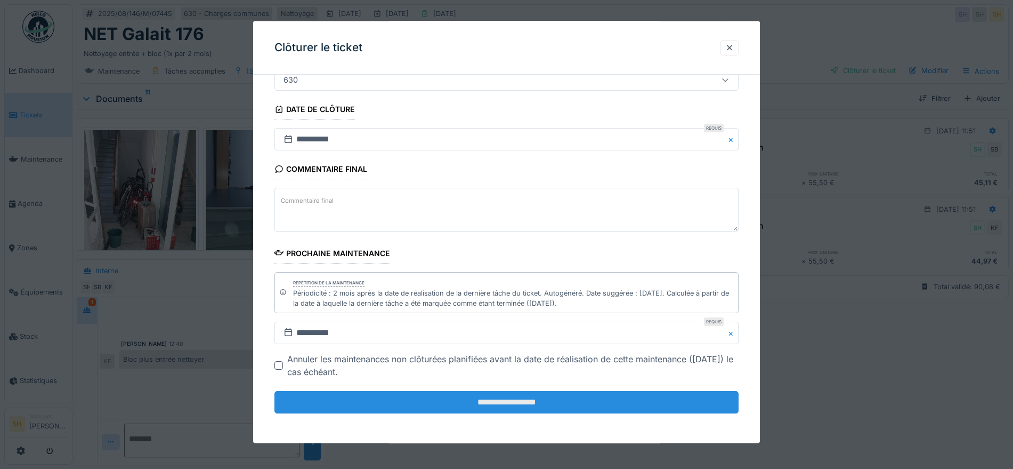
click at [523, 399] on input "**********" at bounding box center [506, 402] width 464 height 22
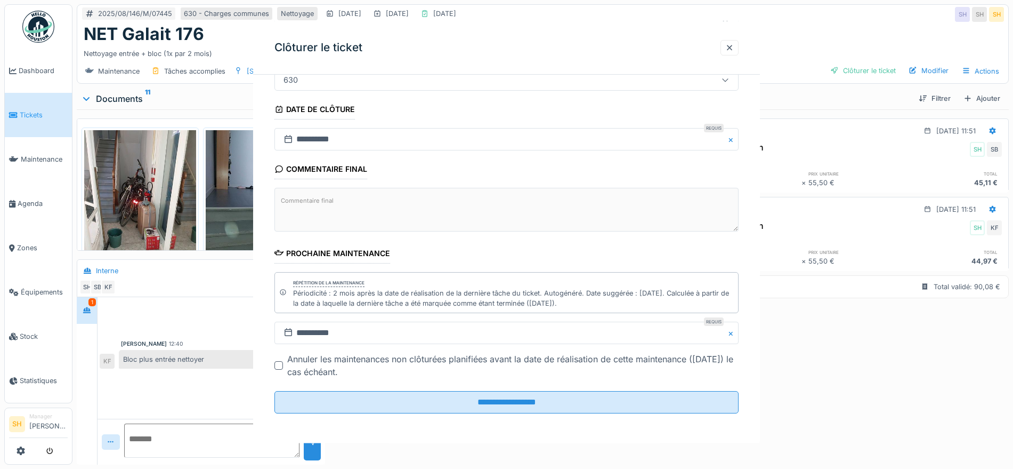
scroll to position [0, 0]
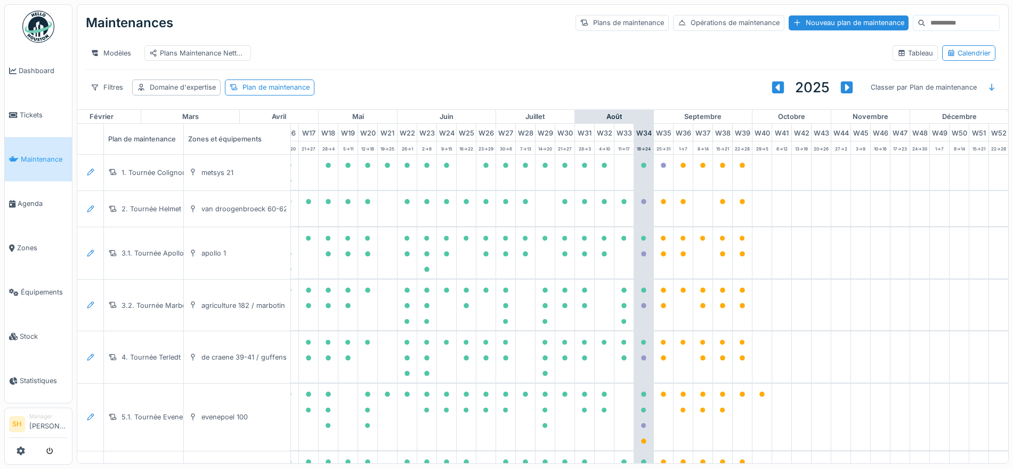
scroll to position [0, 356]
